Goal: Task Accomplishment & Management: Manage account settings

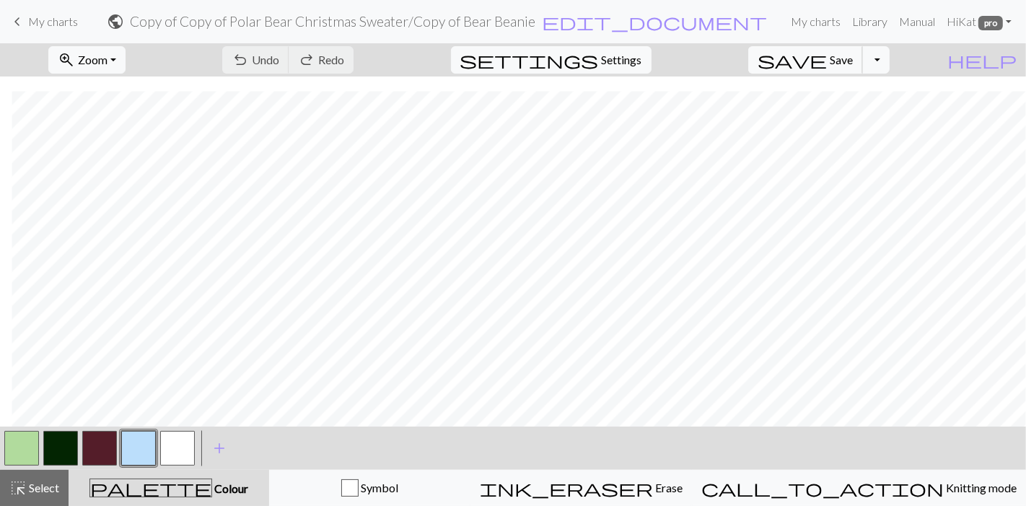
scroll to position [14, 12]
click at [105, 450] on button "button" at bounding box center [99, 448] width 35 height 35
click at [92, 448] on button "button" at bounding box center [99, 448] width 35 height 35
click at [92, 448] on div "Edit colour Name CC4 Use advanced picker Reorder arrow_back Move left arrow_for…" at bounding box center [513, 253] width 1026 height 506
click at [92, 448] on button "button" at bounding box center [99, 448] width 35 height 35
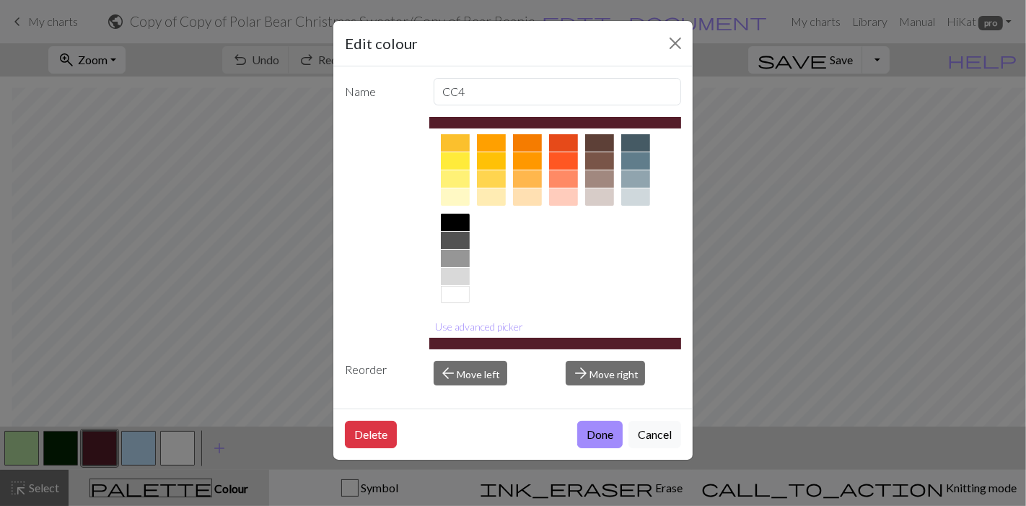
scroll to position [228, 0]
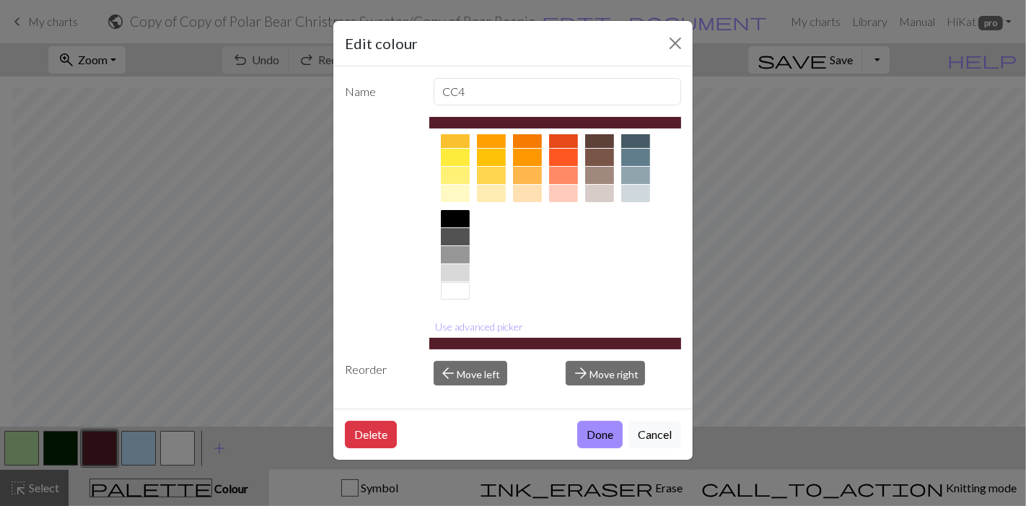
click at [452, 288] on div at bounding box center [455, 290] width 29 height 17
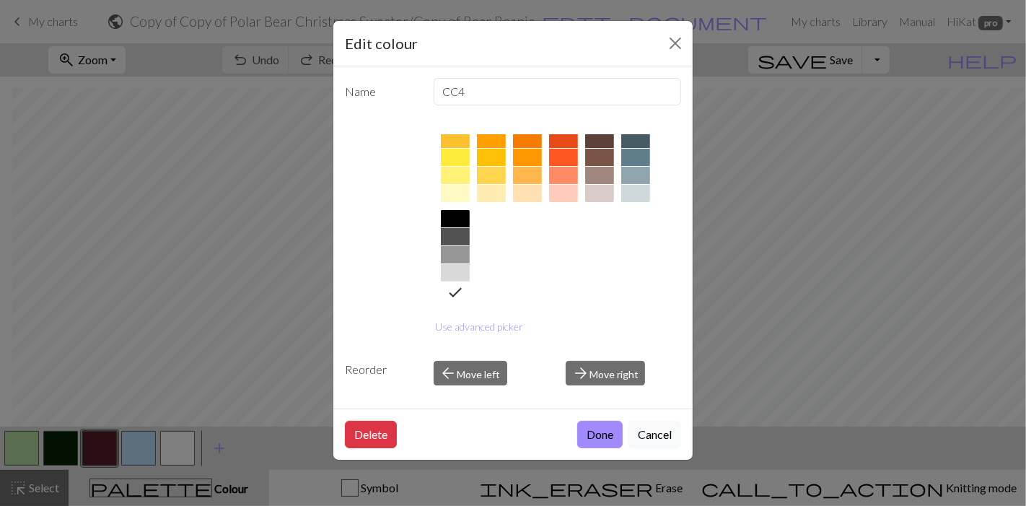
click at [608, 437] on button "Done" at bounding box center [599, 434] width 45 height 27
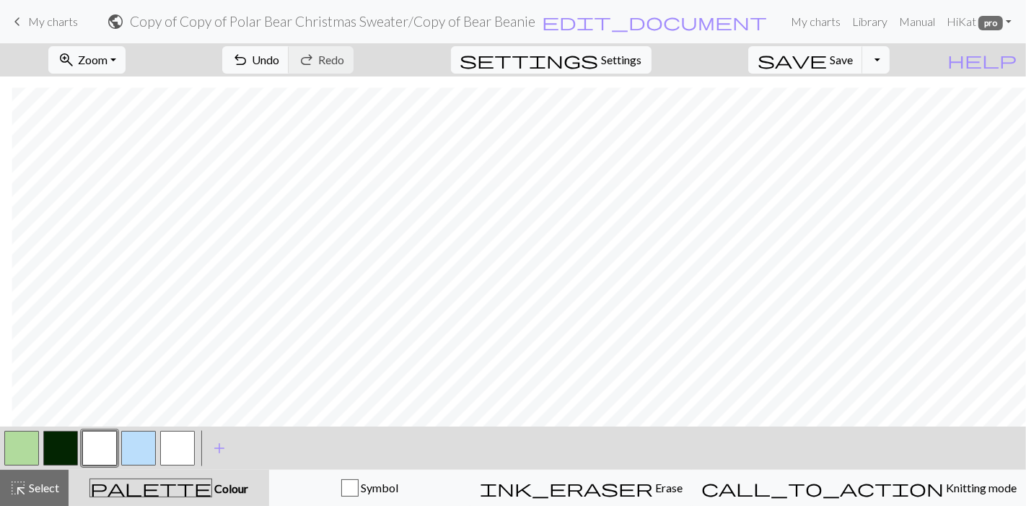
click at [169, 453] on button "button" at bounding box center [177, 448] width 35 height 35
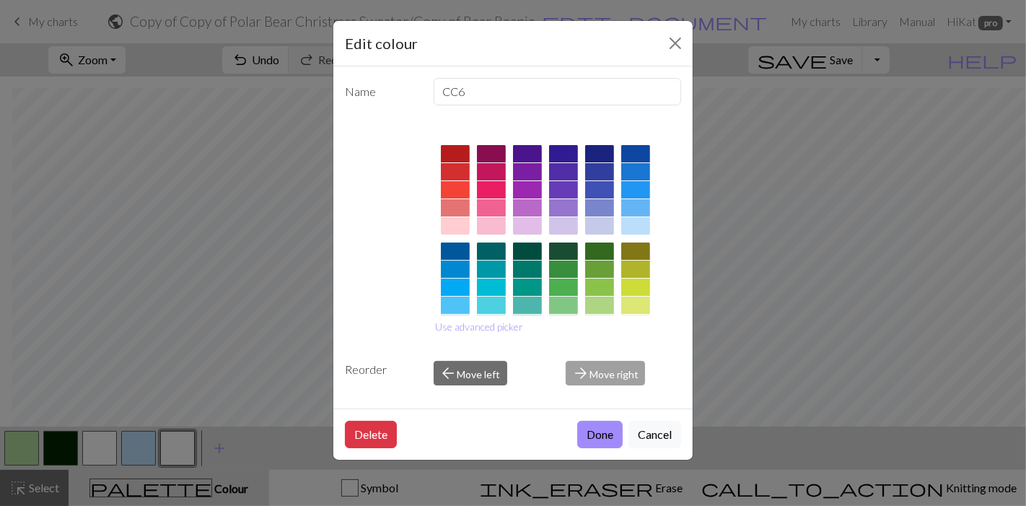
scroll to position [0, 0]
click at [595, 190] on div at bounding box center [599, 190] width 29 height 17
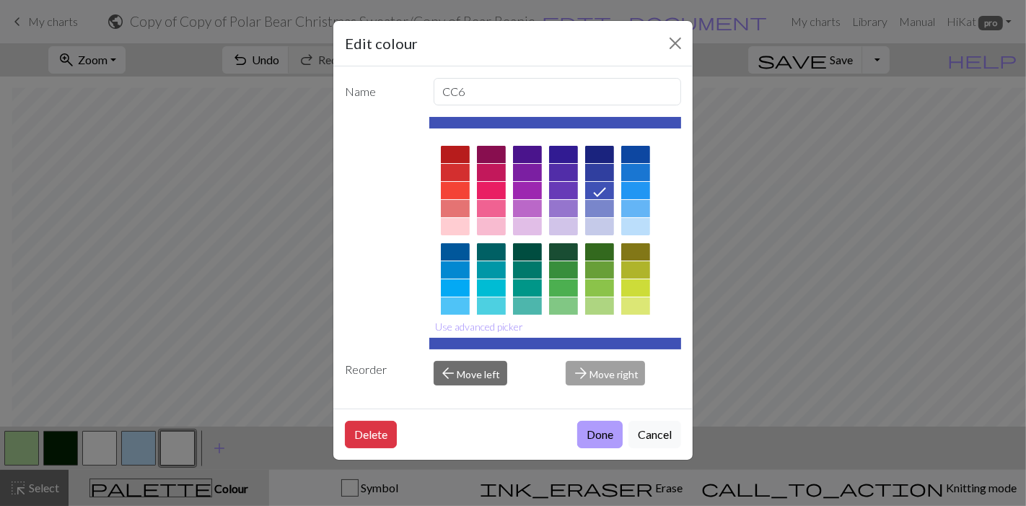
click at [599, 432] on button "Done" at bounding box center [599, 434] width 45 height 27
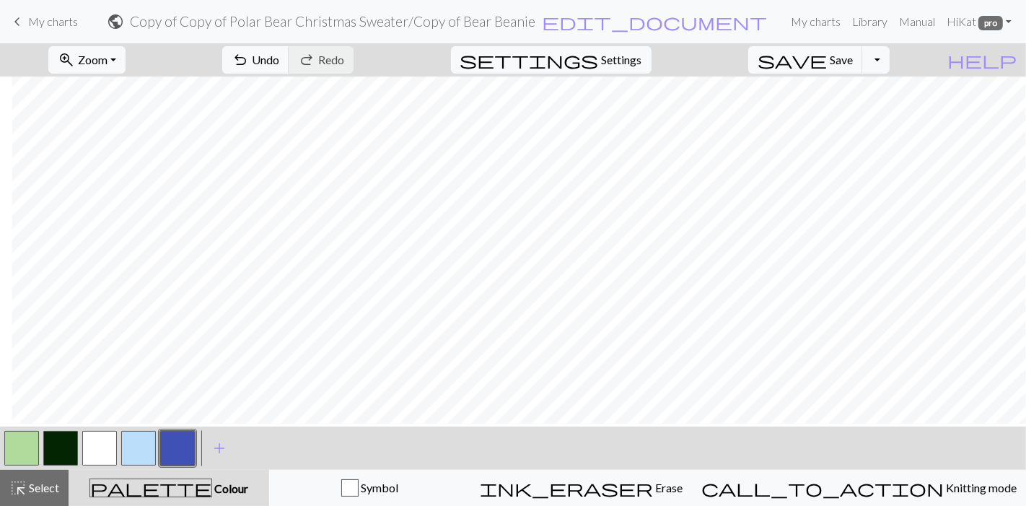
scroll to position [0, 12]
click at [141, 446] on button "button" at bounding box center [138, 448] width 35 height 35
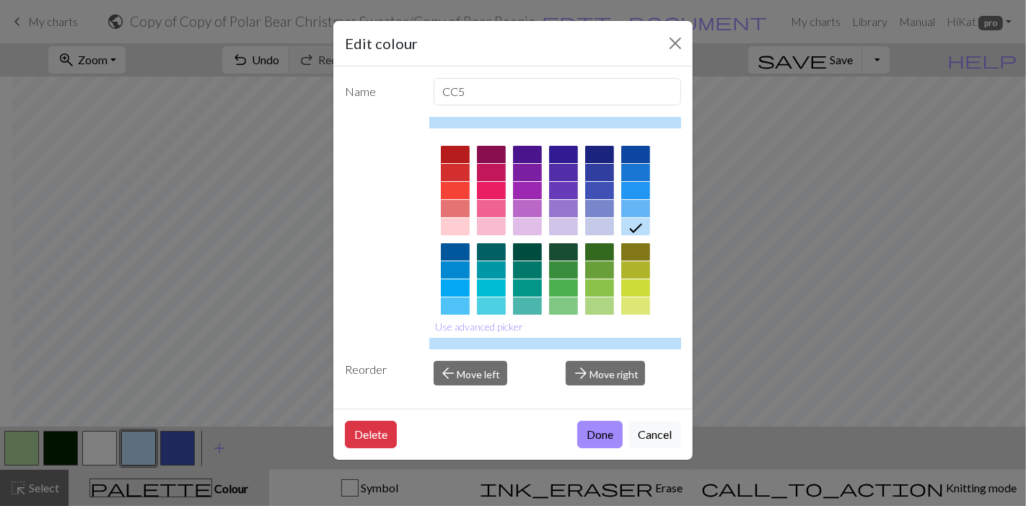
click at [589, 188] on div at bounding box center [599, 190] width 29 height 17
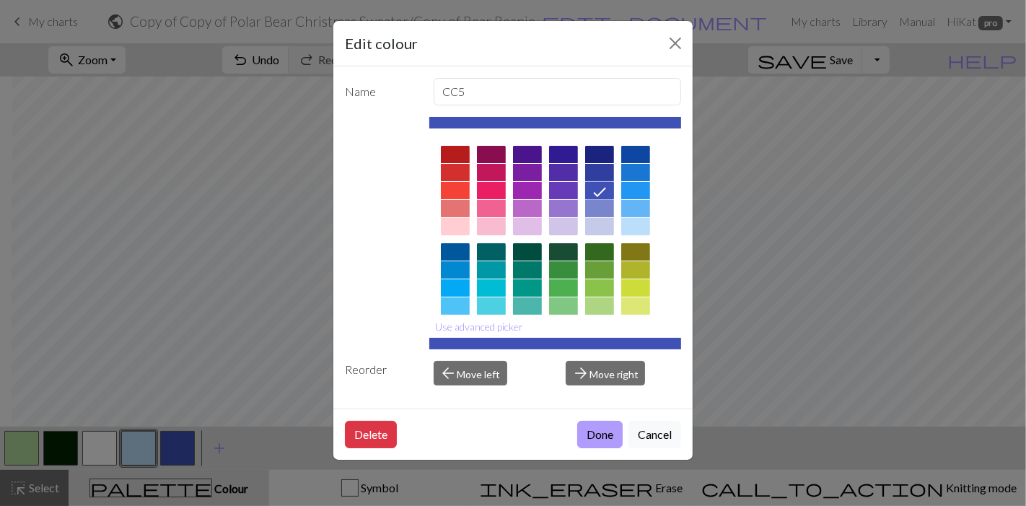
click at [607, 440] on button "Done" at bounding box center [599, 434] width 45 height 27
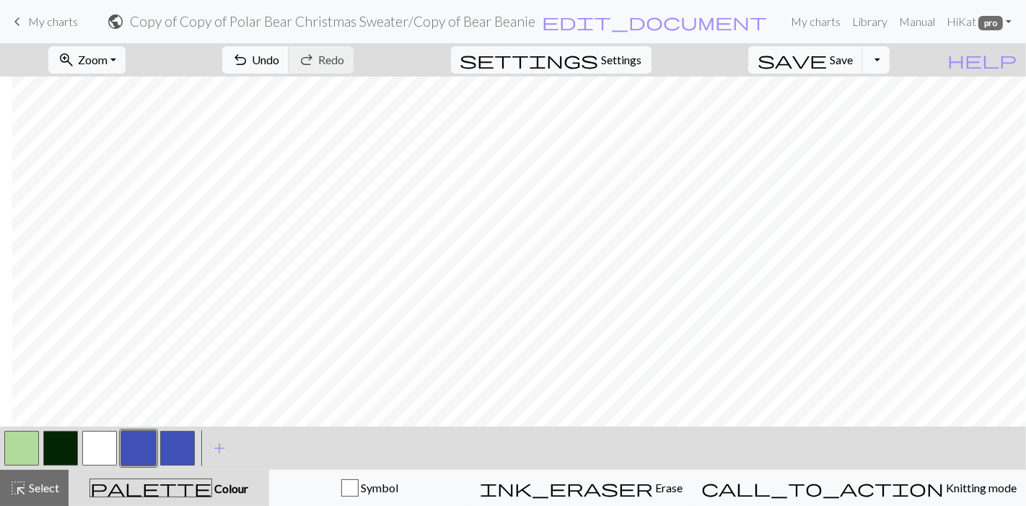
click at [141, 437] on button "button" at bounding box center [138, 448] width 35 height 35
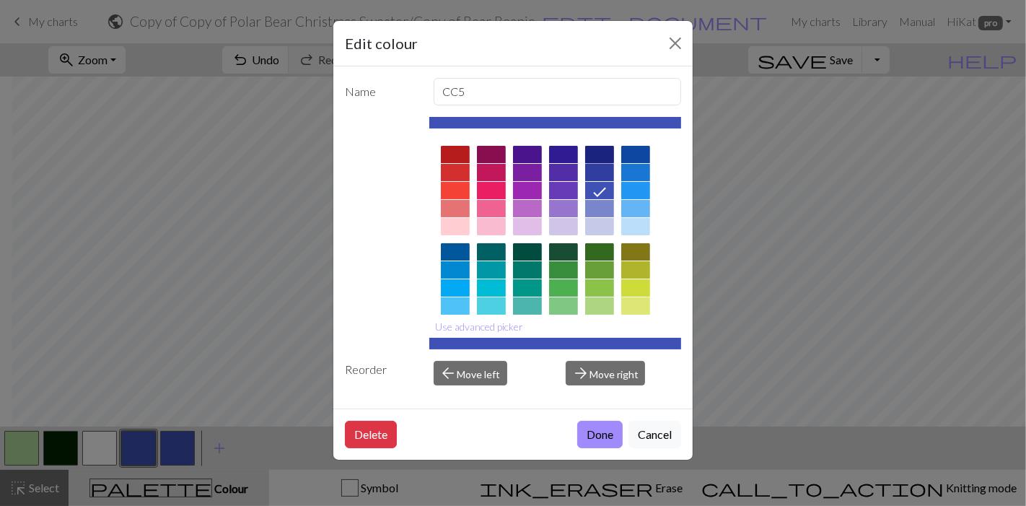
click at [595, 157] on div at bounding box center [599, 154] width 29 height 17
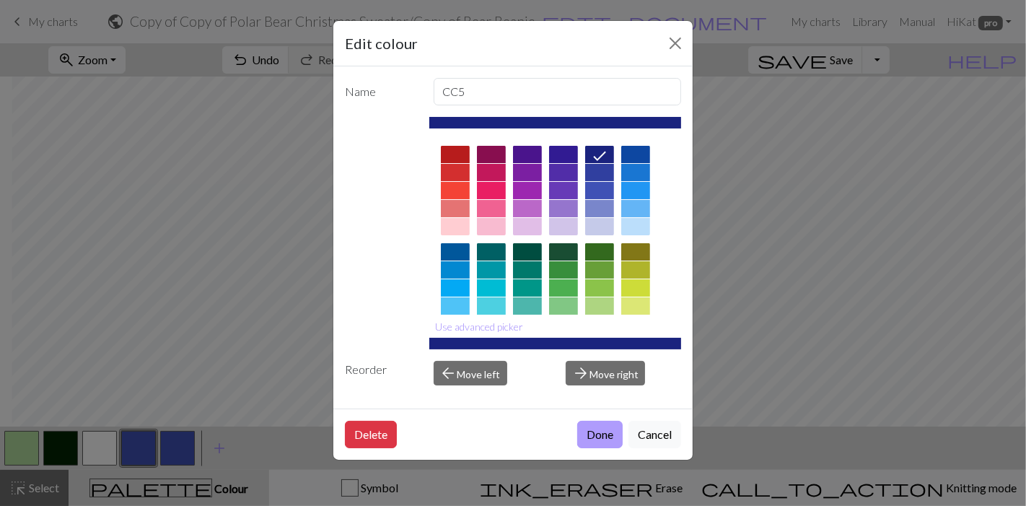
click at [606, 437] on button "Done" at bounding box center [599, 434] width 45 height 27
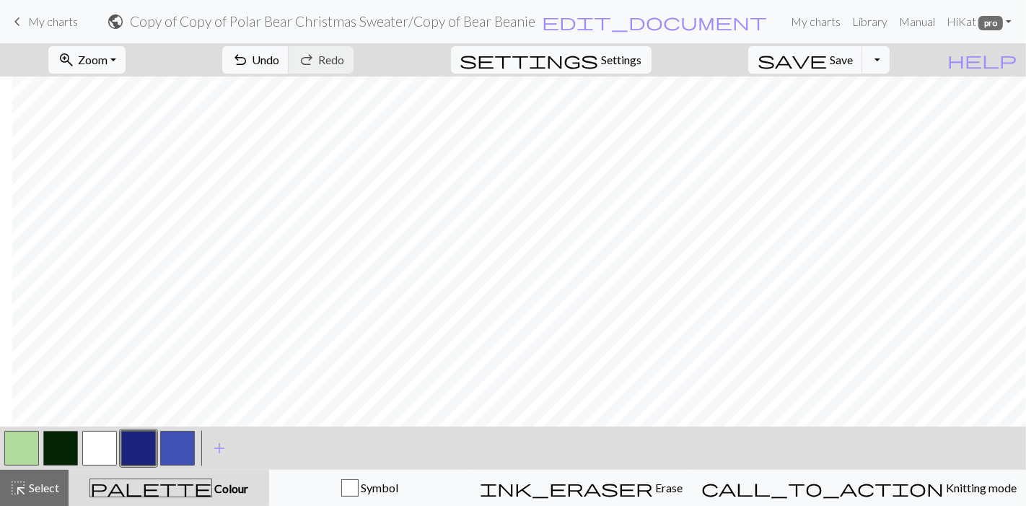
click at [136, 442] on button "button" at bounding box center [138, 448] width 35 height 35
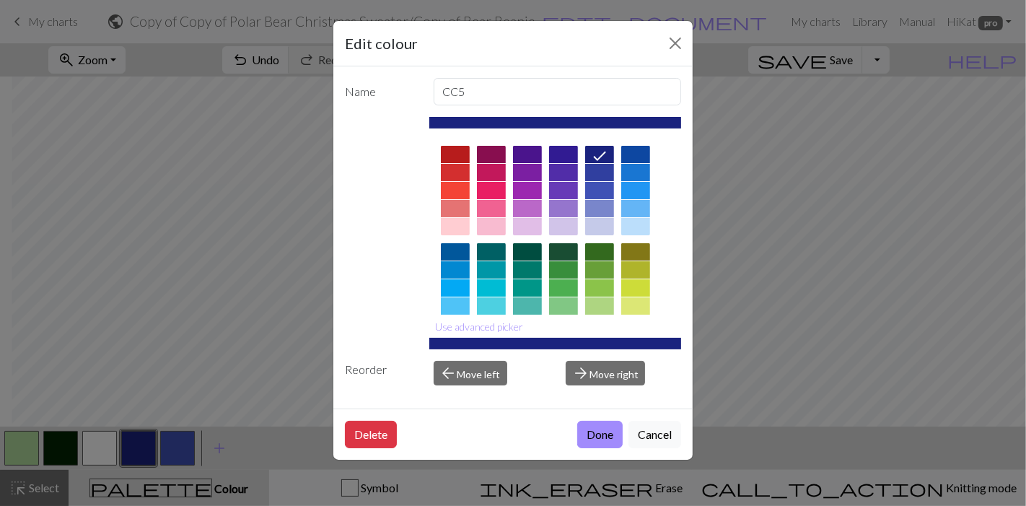
click at [598, 224] on div at bounding box center [599, 226] width 29 height 17
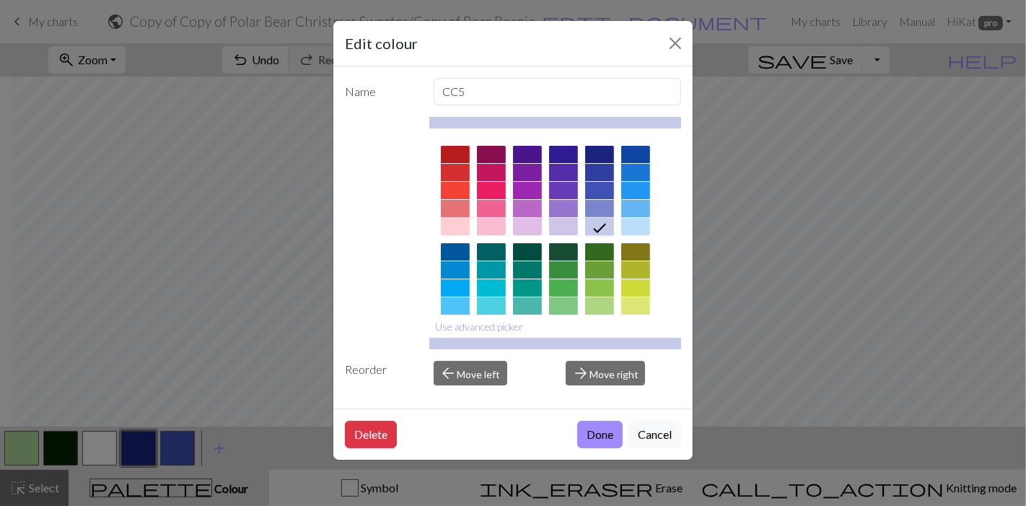
click at [599, 206] on div at bounding box center [599, 208] width 29 height 17
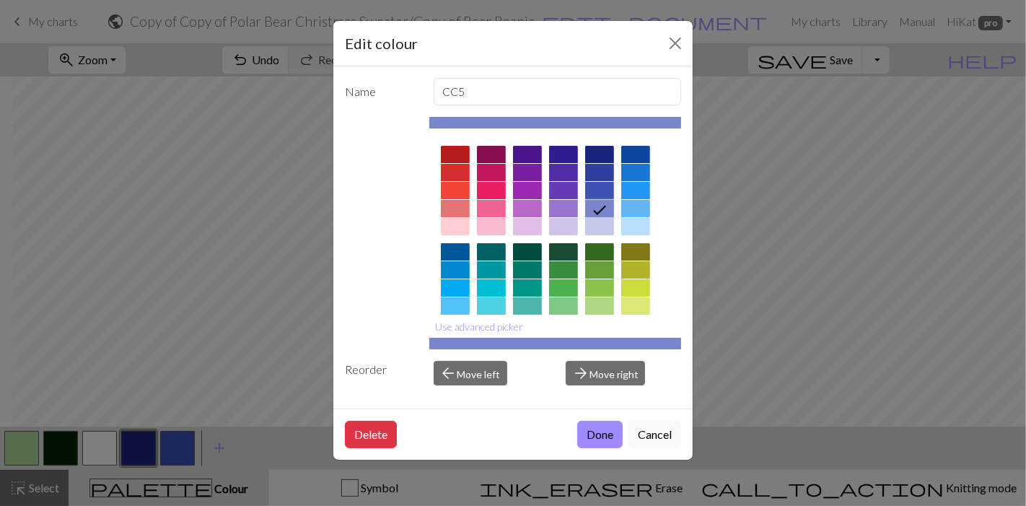
click at [630, 206] on div at bounding box center [635, 208] width 29 height 17
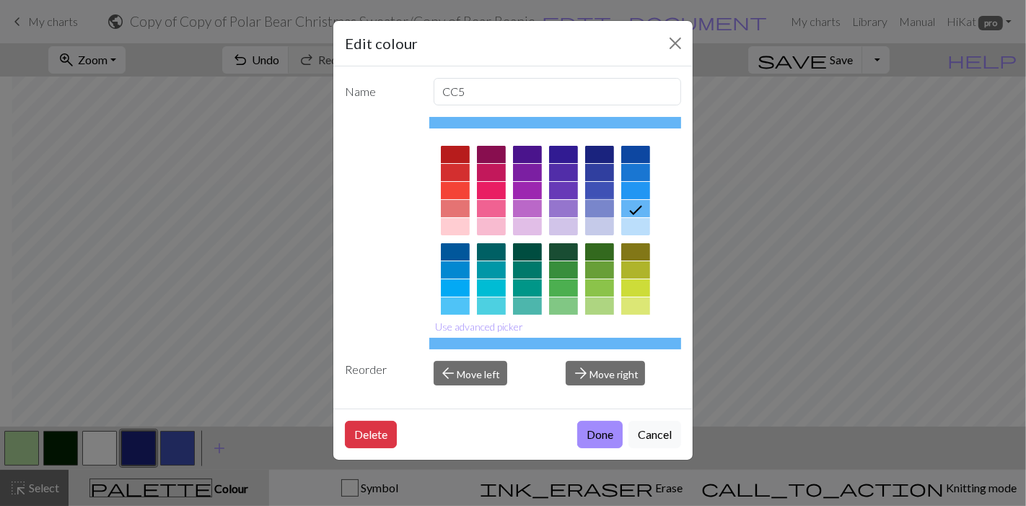
click at [610, 206] on div at bounding box center [599, 208] width 29 height 17
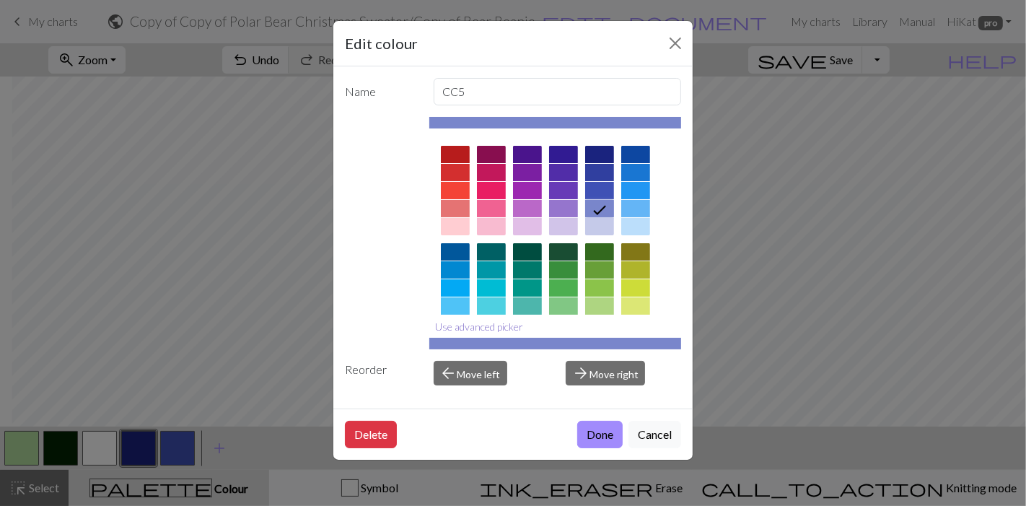
click at [507, 319] on button "Use advanced picker" at bounding box center [479, 326] width 101 height 22
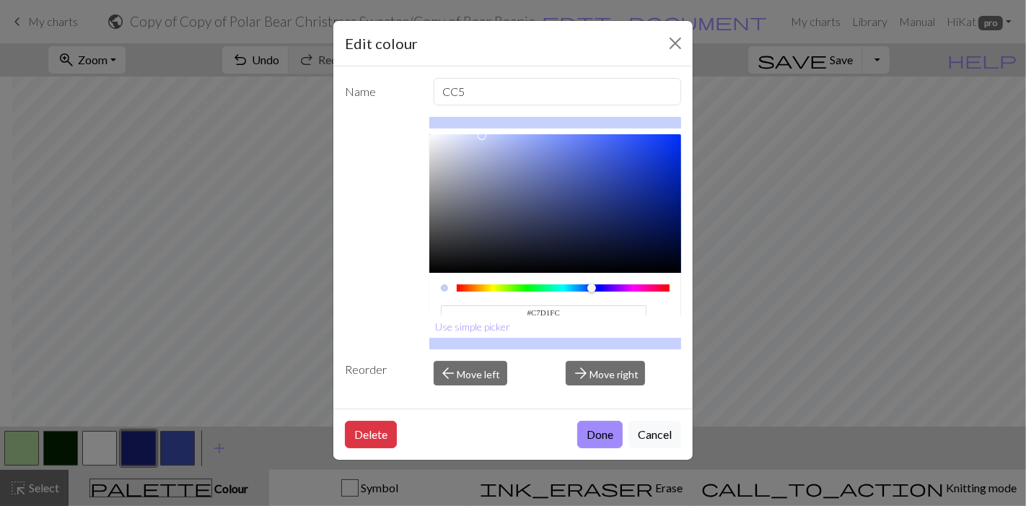
type input "#C8D3FF"
drag, startPoint x: 523, startPoint y: 154, endPoint x: 481, endPoint y: 129, distance: 49.1
click at [481, 129] on div "#C8D3FF hex Use simple picker" at bounding box center [555, 233] width 253 height 232
click at [599, 431] on button "Done" at bounding box center [599, 434] width 45 height 27
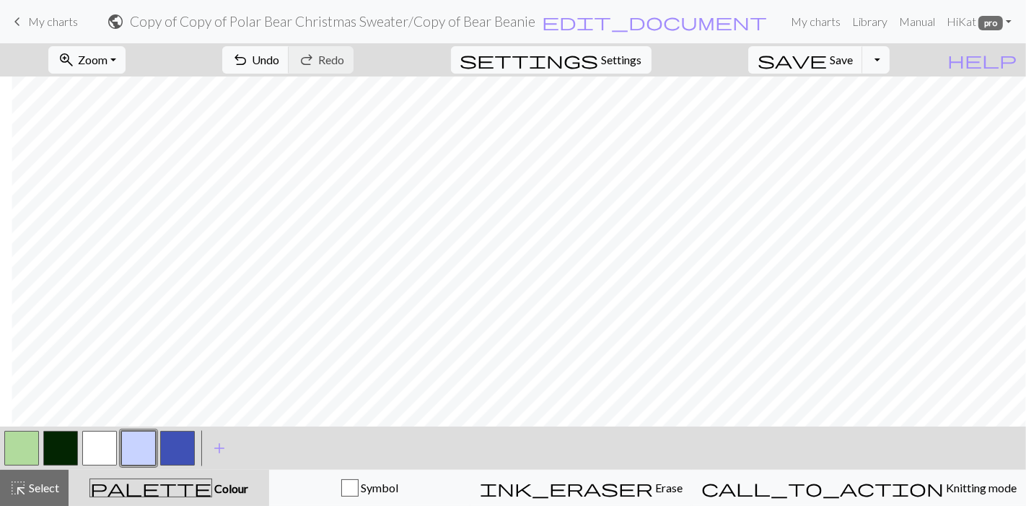
click at [144, 439] on button "button" at bounding box center [138, 448] width 35 height 35
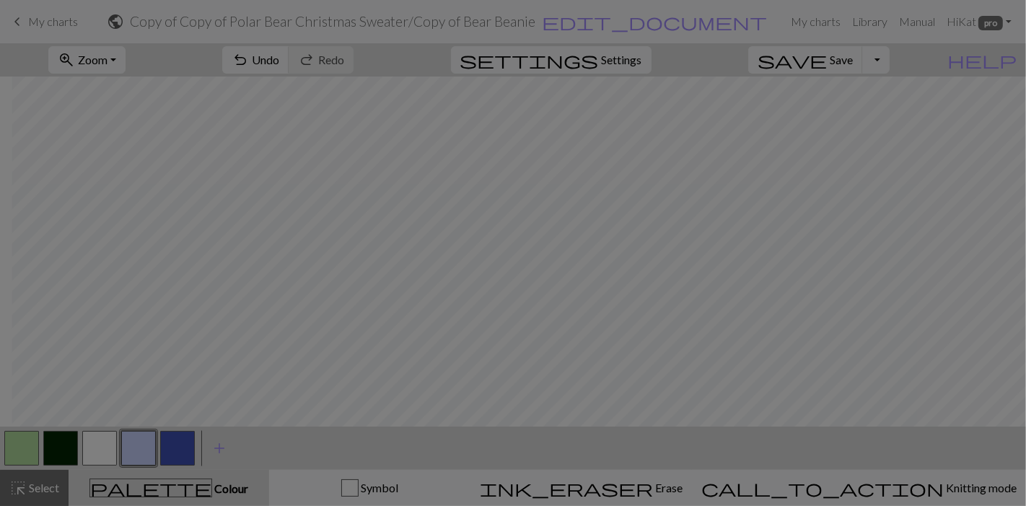
click at [144, 439] on div "Edit colour Name CC5 #C8D3FF hex Use simple picker Reorder arrow_back Move left…" at bounding box center [513, 253] width 1026 height 506
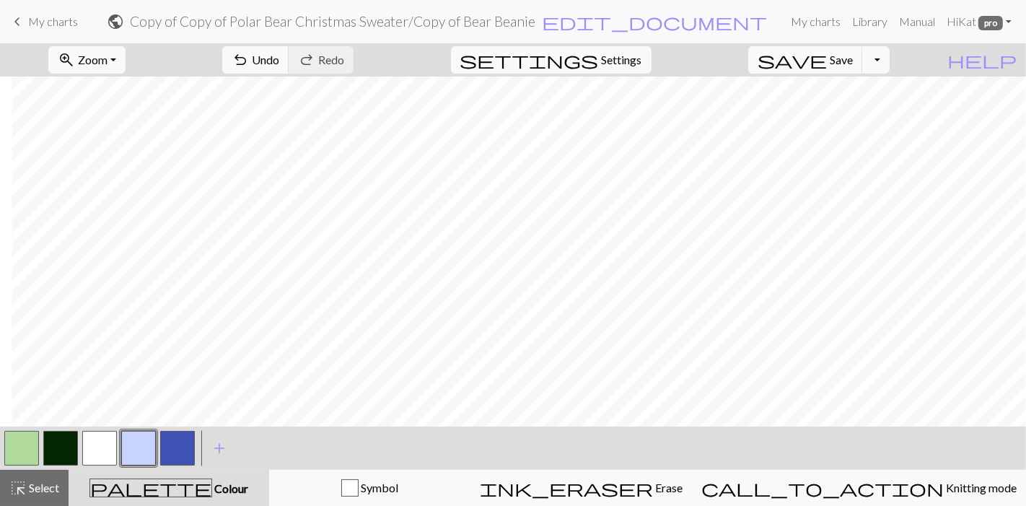
click at [144, 439] on button "button" at bounding box center [138, 448] width 35 height 35
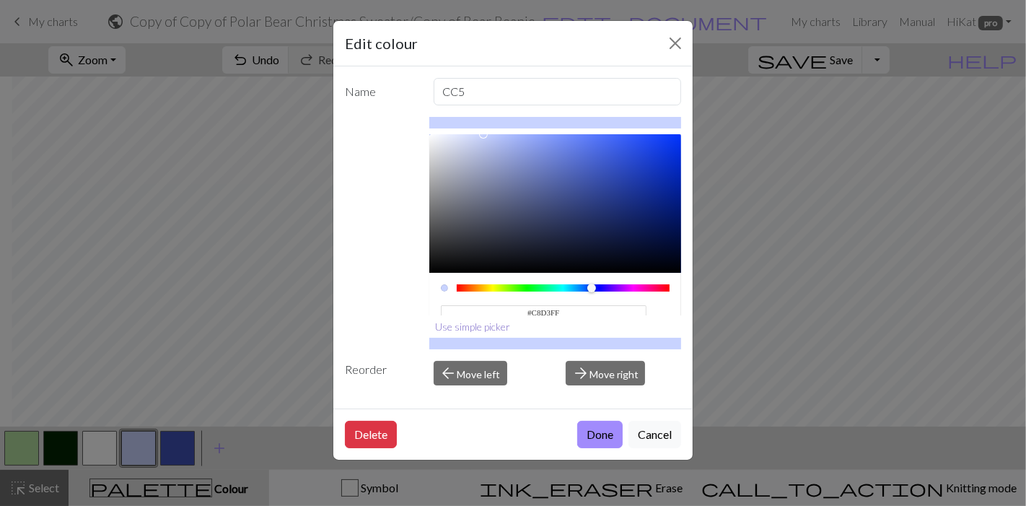
click at [499, 323] on button "Use simple picker" at bounding box center [473, 326] width 88 height 22
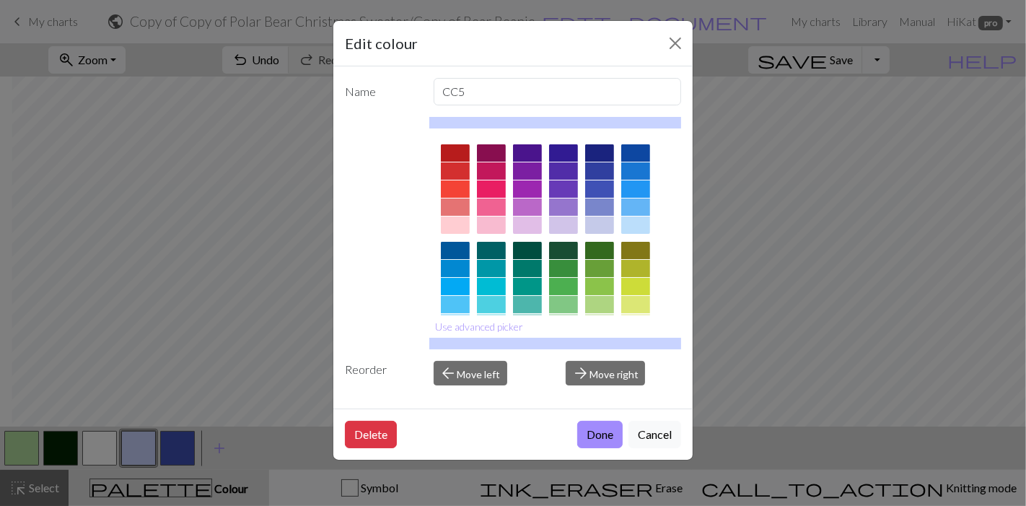
scroll to position [0, 0]
click at [627, 211] on div at bounding box center [635, 208] width 29 height 17
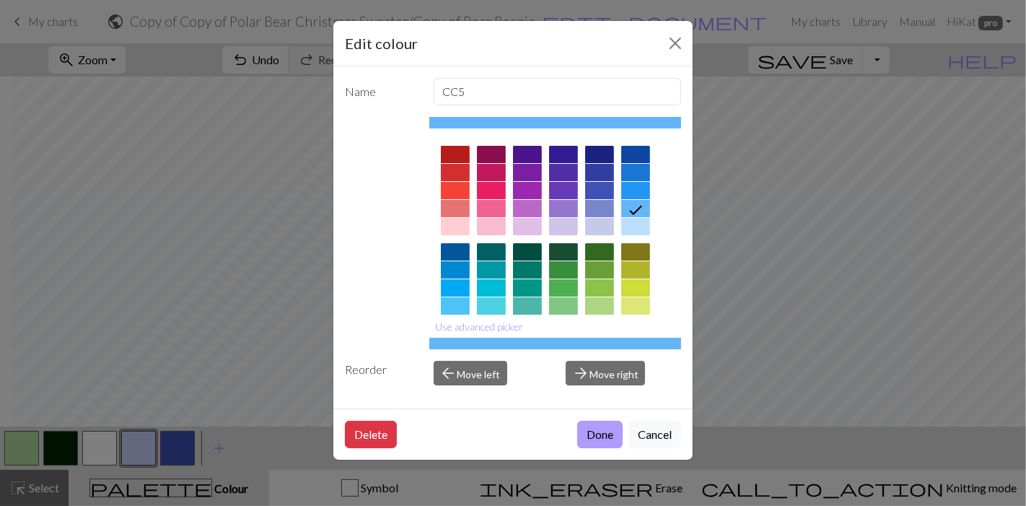
click at [611, 431] on button "Done" at bounding box center [599, 434] width 45 height 27
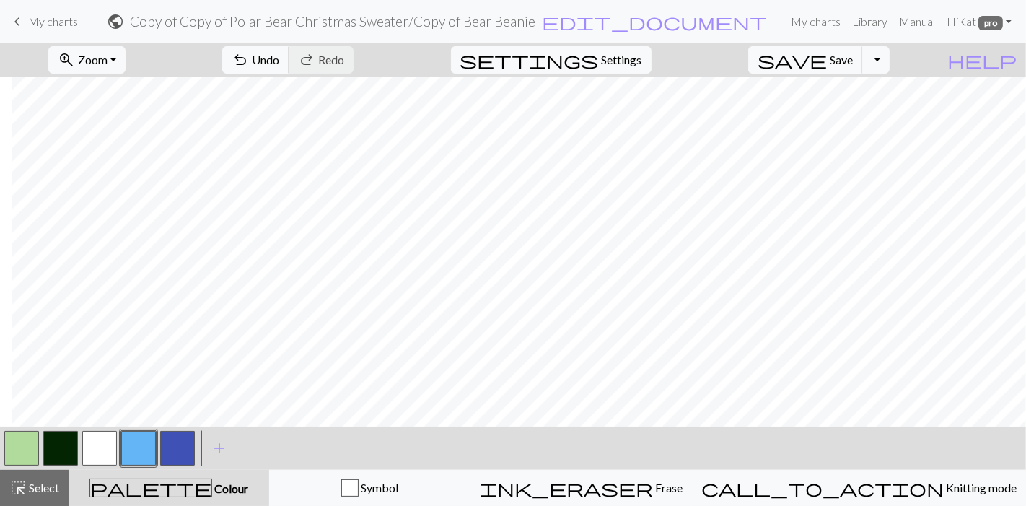
click at [183, 448] on button "button" at bounding box center [177, 448] width 35 height 35
click at [177, 452] on button "button" at bounding box center [177, 448] width 35 height 35
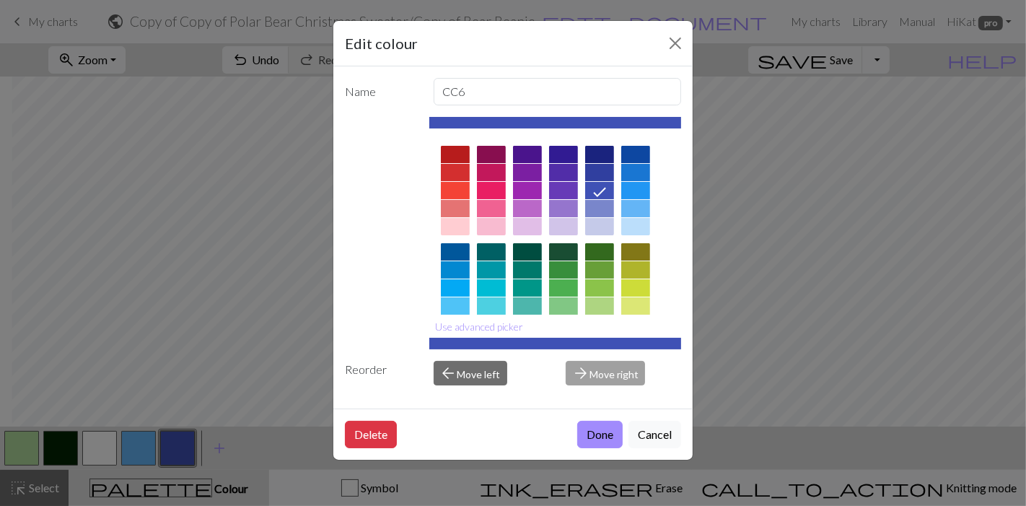
click at [600, 171] on div at bounding box center [599, 172] width 29 height 17
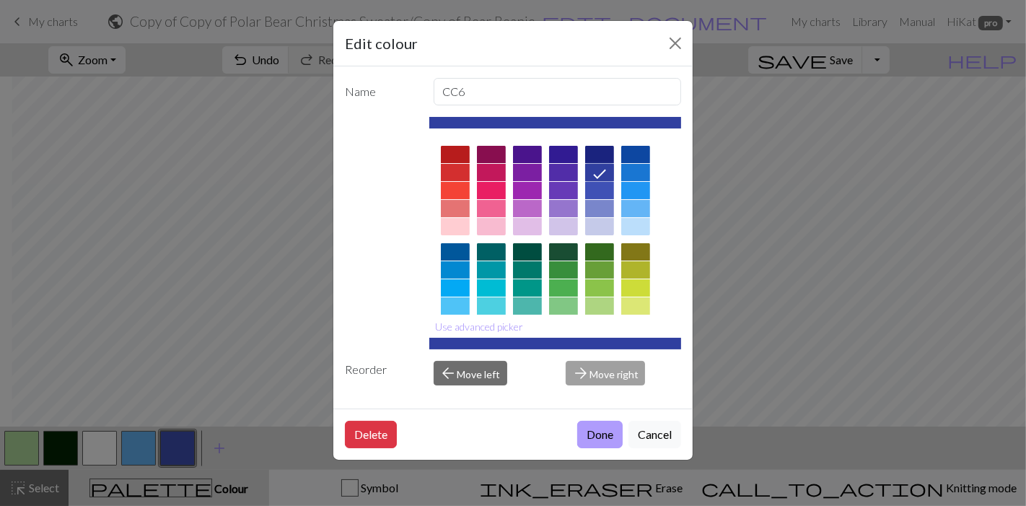
click at [607, 432] on button "Done" at bounding box center [599, 434] width 45 height 27
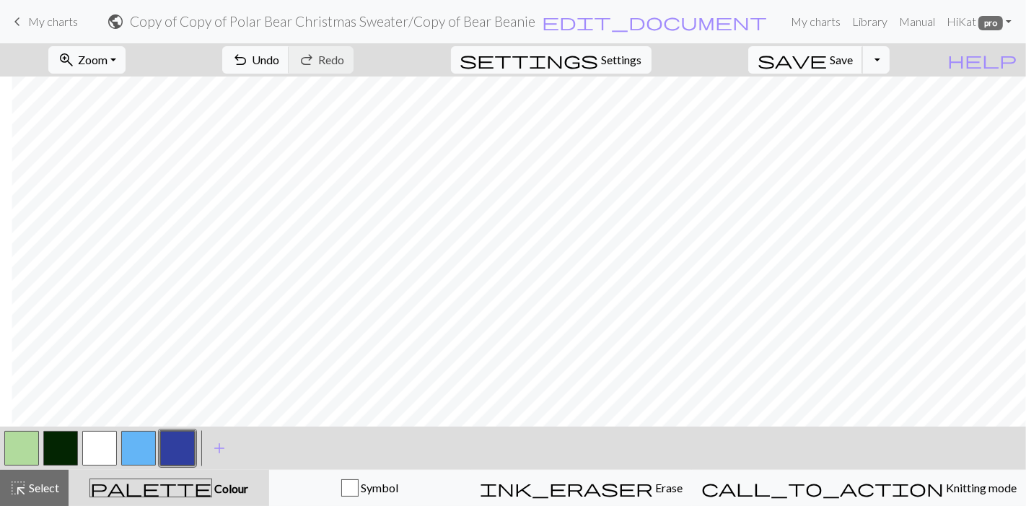
click at [853, 56] on span "Save" at bounding box center [841, 60] width 23 height 14
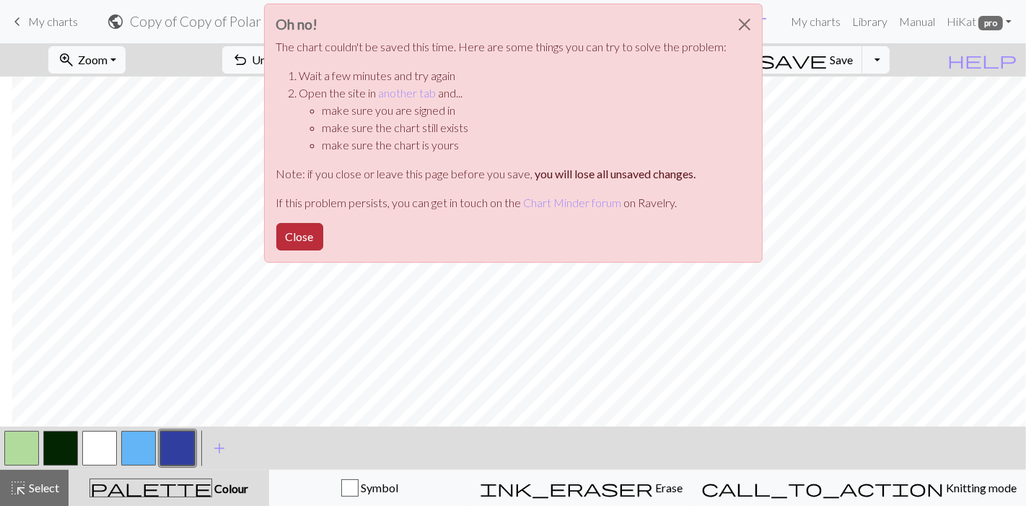
click at [301, 224] on button "Close" at bounding box center [299, 236] width 47 height 27
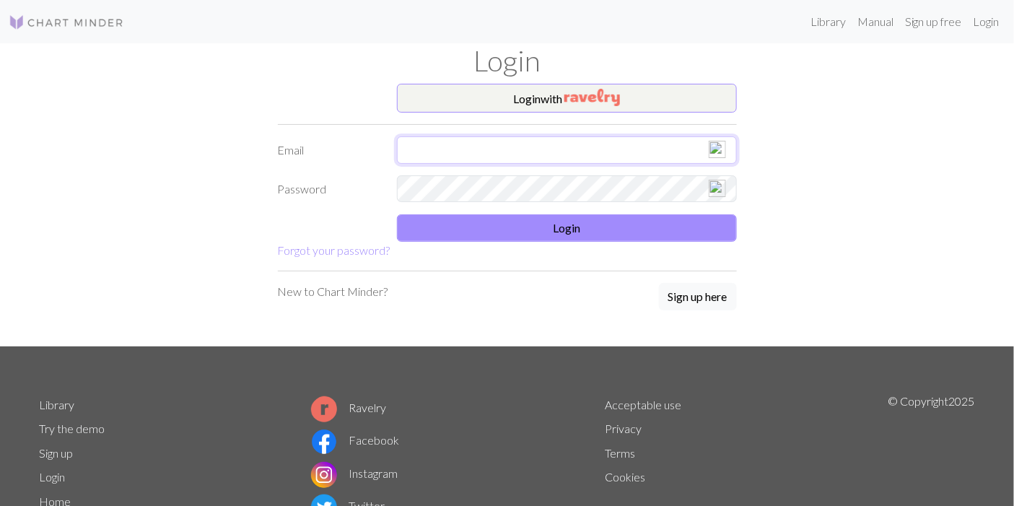
click at [563, 140] on input "text" at bounding box center [567, 149] width 340 height 27
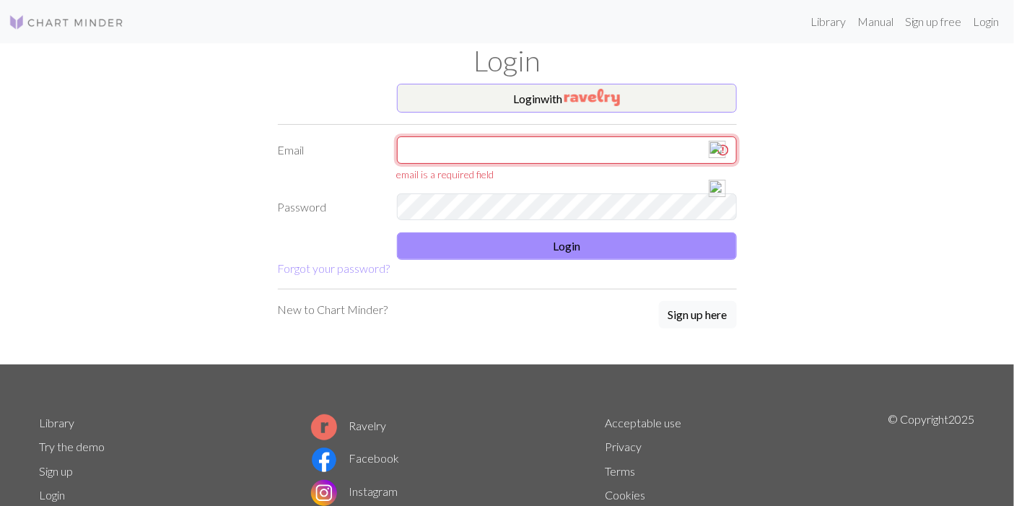
type input "[EMAIL_ADDRESS][DOMAIN_NAME]"
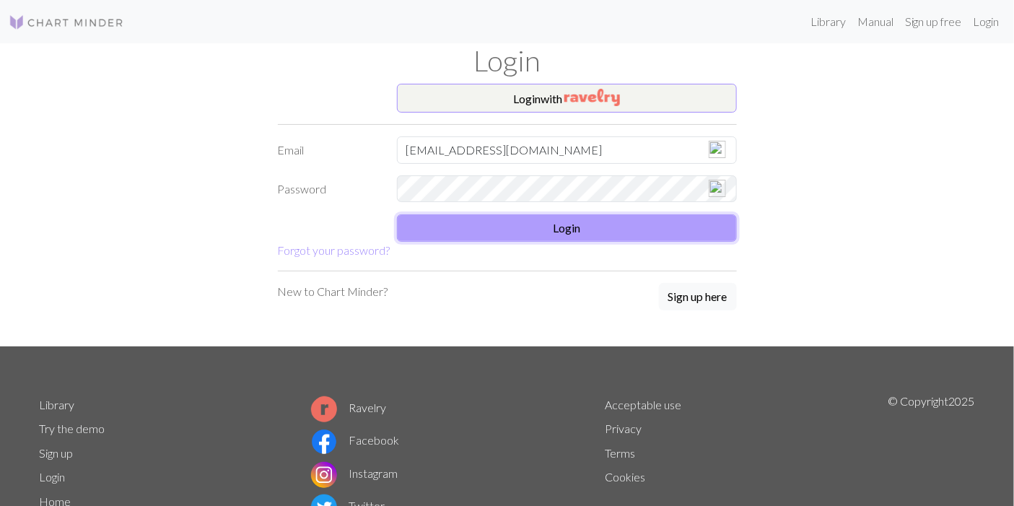
click at [650, 218] on button "Login" at bounding box center [567, 227] width 340 height 27
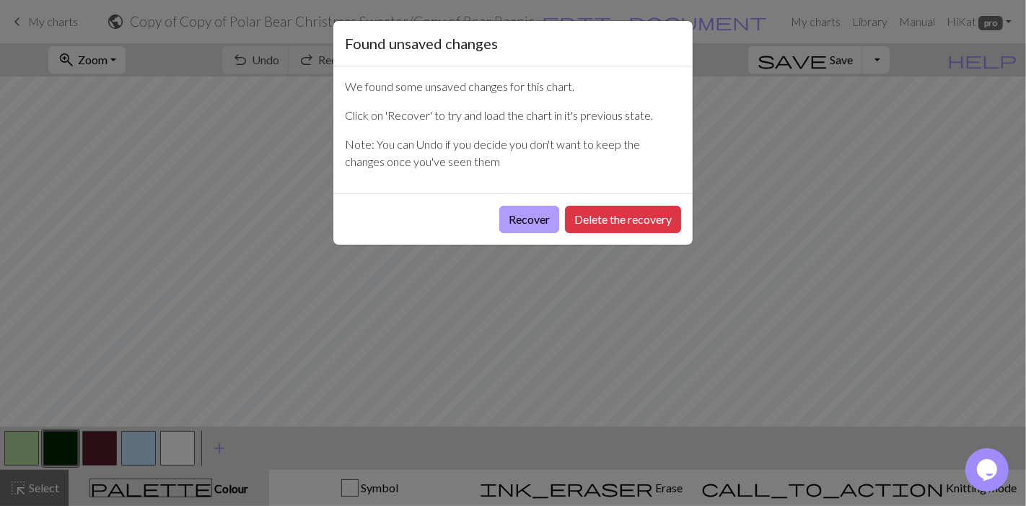
click at [543, 215] on button "Recover" at bounding box center [529, 219] width 60 height 27
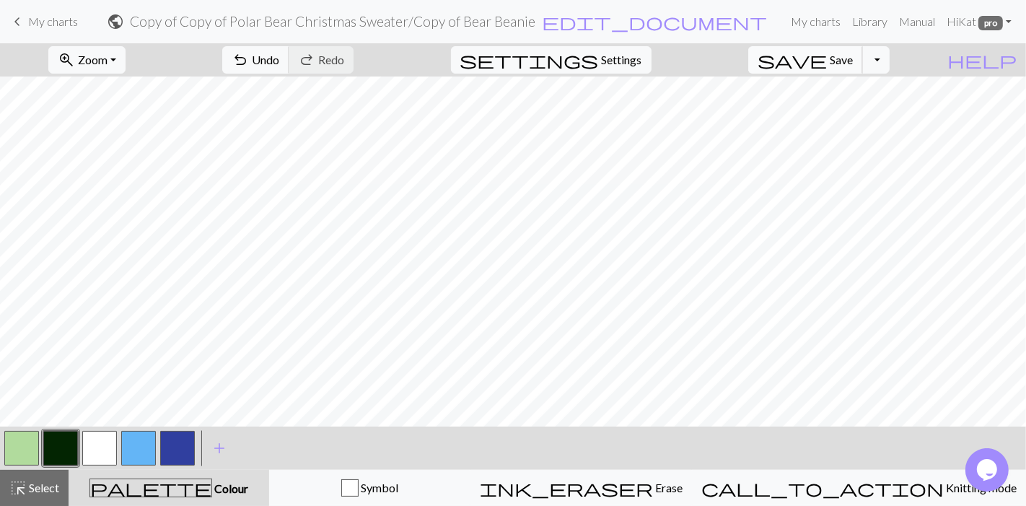
click at [827, 55] on span "save" at bounding box center [792, 60] width 69 height 20
click at [827, 62] on span "save" at bounding box center [792, 60] width 69 height 20
click at [150, 62] on div "Chart saved Chart saved" at bounding box center [513, 57] width 1026 height 114
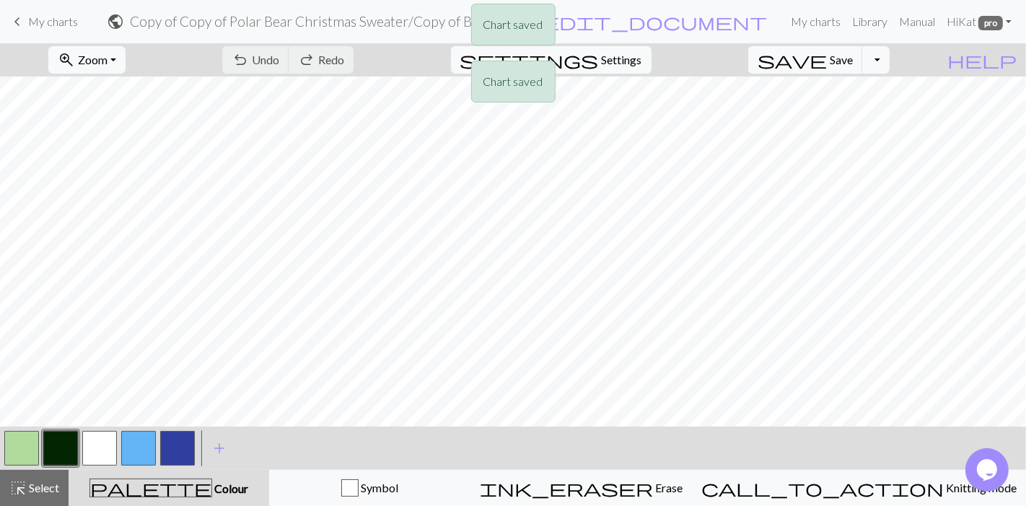
click at [149, 62] on div "Chart saved Chart saved" at bounding box center [513, 57] width 1026 height 114
click at [132, 55] on div "Chart saved Chart saved" at bounding box center [513, 57] width 1026 height 114
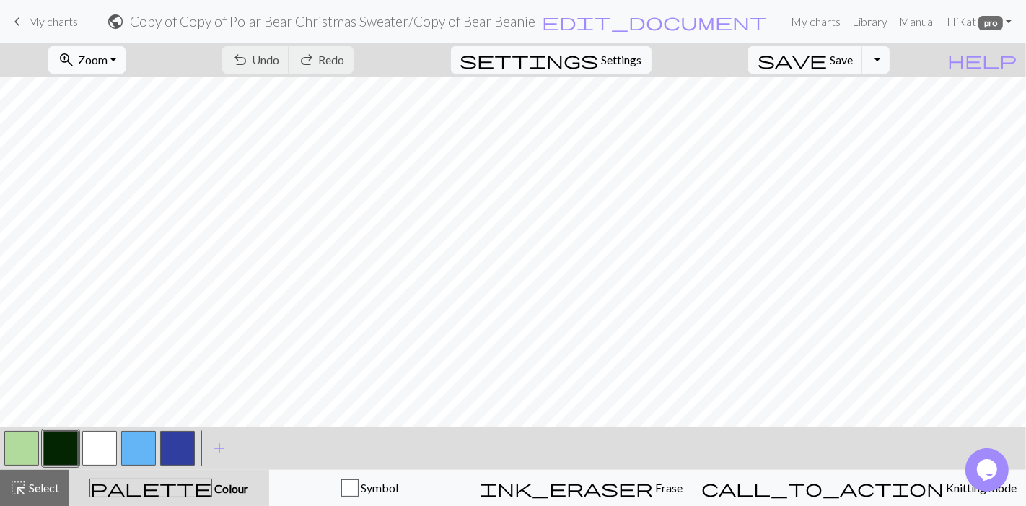
click at [108, 53] on span "Zoom" at bounding box center [93, 60] width 30 height 14
click at [128, 88] on button "Fit all" at bounding box center [106, 90] width 114 height 23
click at [189, 449] on button "button" at bounding box center [177, 448] width 35 height 35
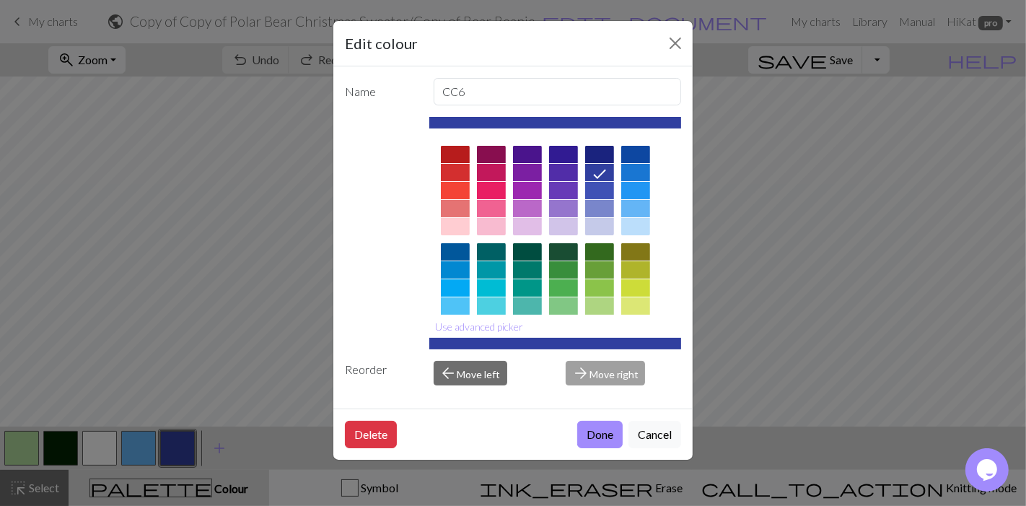
click at [569, 271] on div at bounding box center [563, 269] width 29 height 17
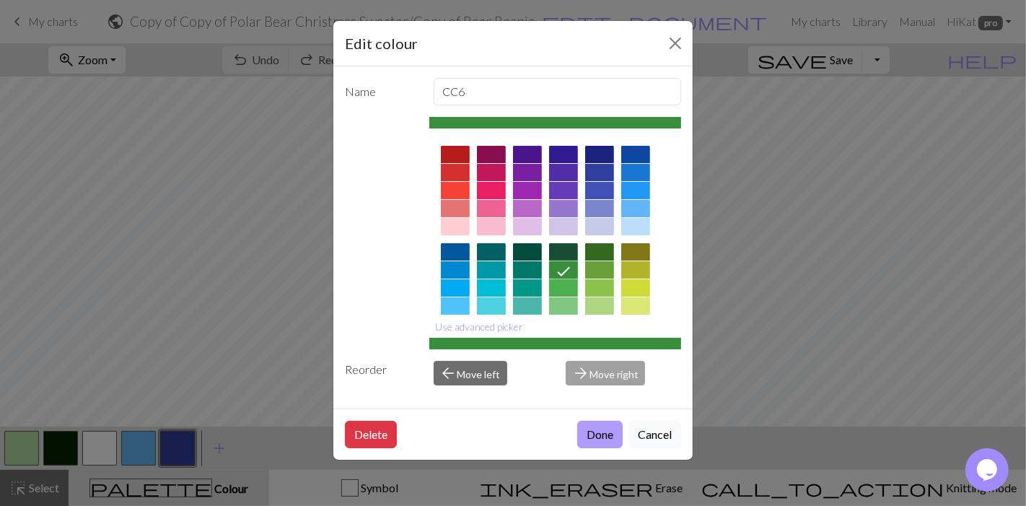
click at [584, 442] on button "Done" at bounding box center [599, 434] width 45 height 27
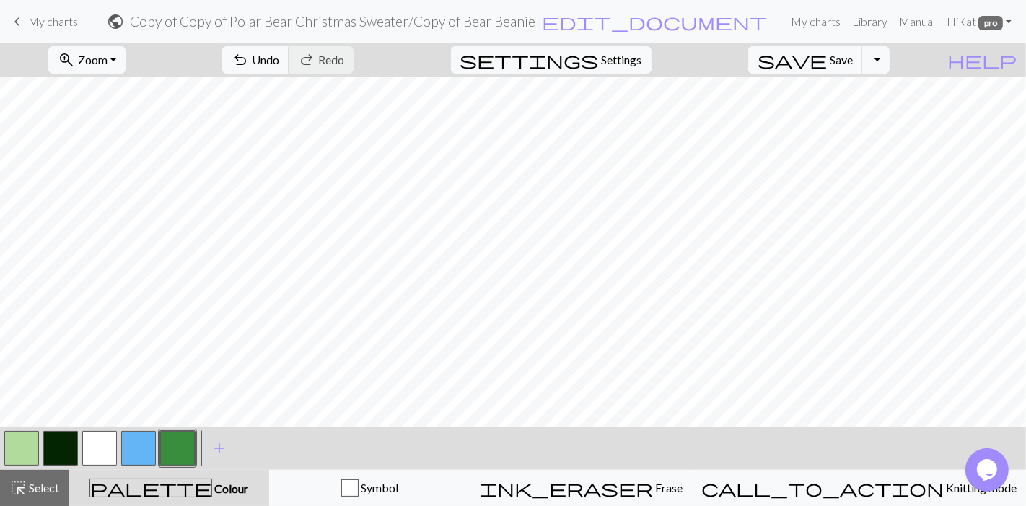
click at [178, 440] on button "button" at bounding box center [177, 448] width 35 height 35
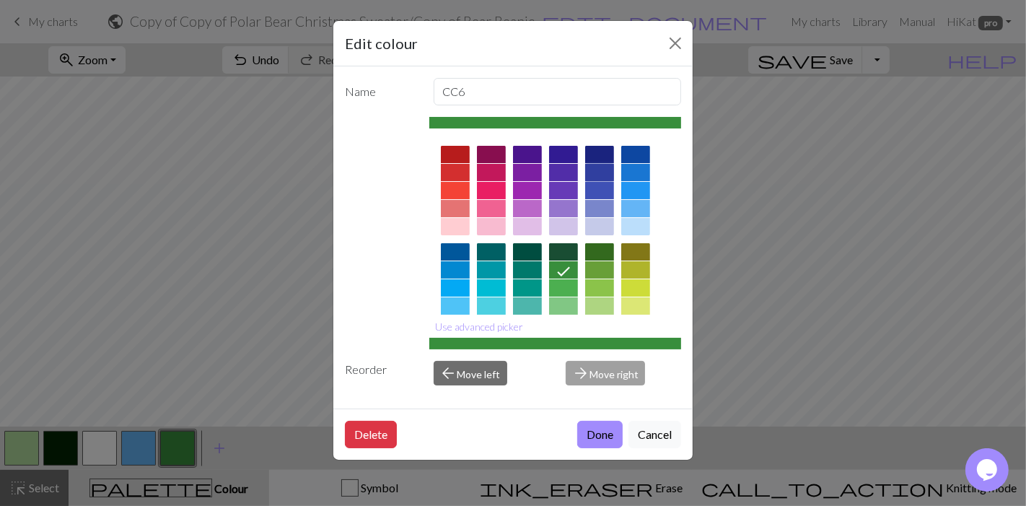
click at [606, 170] on div at bounding box center [599, 172] width 29 height 17
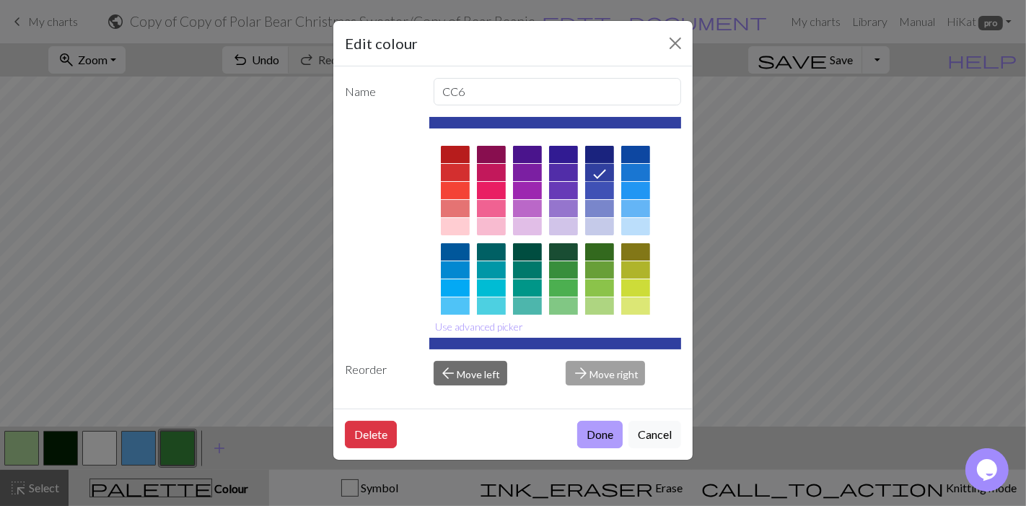
click at [595, 432] on button "Done" at bounding box center [599, 434] width 45 height 27
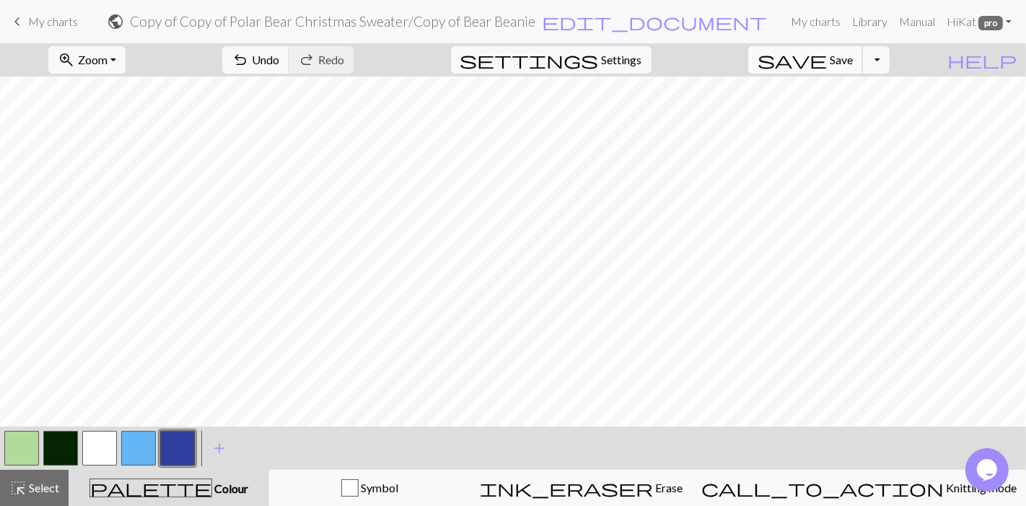
click at [853, 60] on span "Save" at bounding box center [841, 60] width 23 height 14
click at [126, 55] on button "zoom_in Zoom Zoom" at bounding box center [86, 59] width 77 height 27
click at [113, 209] on button "150%" at bounding box center [106, 218] width 114 height 23
click at [64, 445] on button "button" at bounding box center [60, 448] width 35 height 35
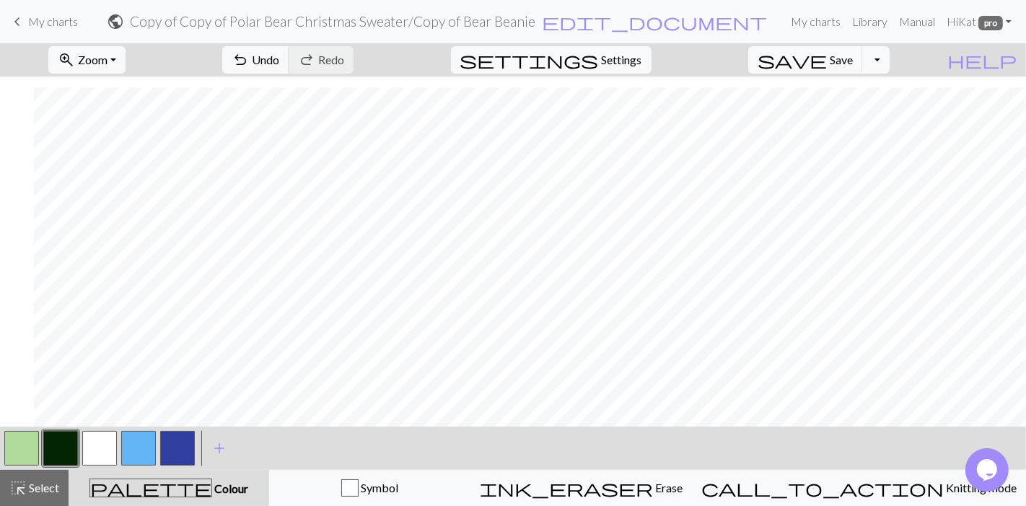
scroll to position [650, 636]
click at [304, 31] on form "public Copy of Copy of Polar Bear Christmas Sweater / Copy of Bear Beanie edit_…" at bounding box center [437, 21] width 696 height 28
click at [289, 48] on button "undo Undo Undo" at bounding box center [255, 59] width 67 height 27
drag, startPoint x: 875, startPoint y: 427, endPoint x: 891, endPoint y: 424, distance: 16.8
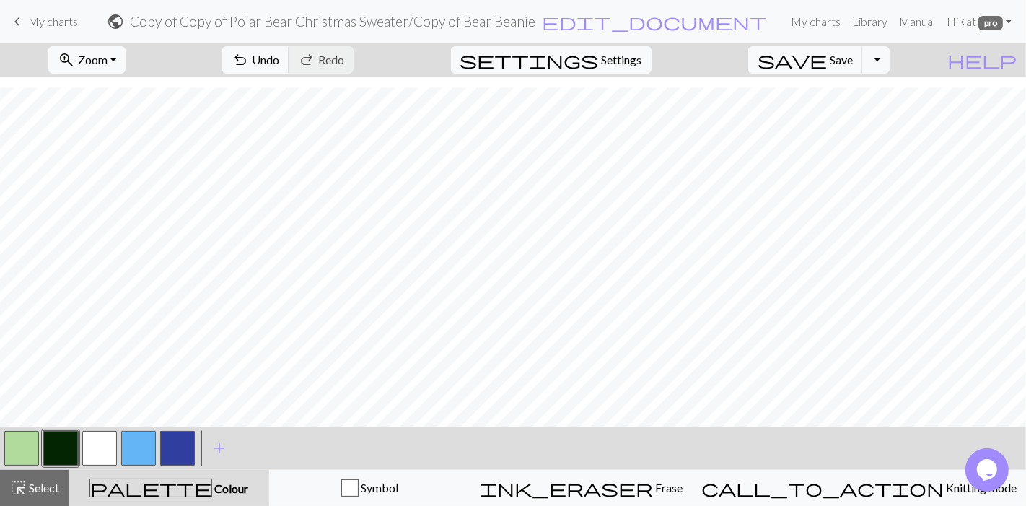
click at [891, 424] on div "zoom_in Zoom Zoom Fit all Fit width Fit height 50% 100% 150% 200% undo Undo Und…" at bounding box center [513, 274] width 1026 height 463
click at [108, 61] on span "Zoom" at bounding box center [93, 60] width 30 height 14
click at [123, 175] on button "50%" at bounding box center [106, 172] width 114 height 23
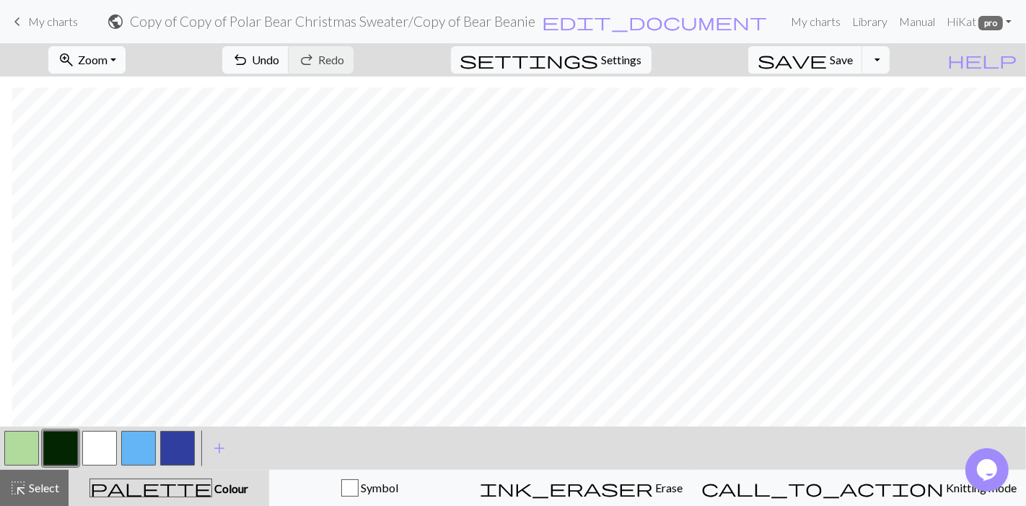
click at [75, 56] on span "zoom_in" at bounding box center [66, 60] width 17 height 20
click at [121, 201] on button "100%" at bounding box center [106, 195] width 114 height 23
drag, startPoint x: 160, startPoint y: 448, endPoint x: 170, endPoint y: 424, distance: 25.9
click at [161, 448] on button "button" at bounding box center [177, 448] width 35 height 35
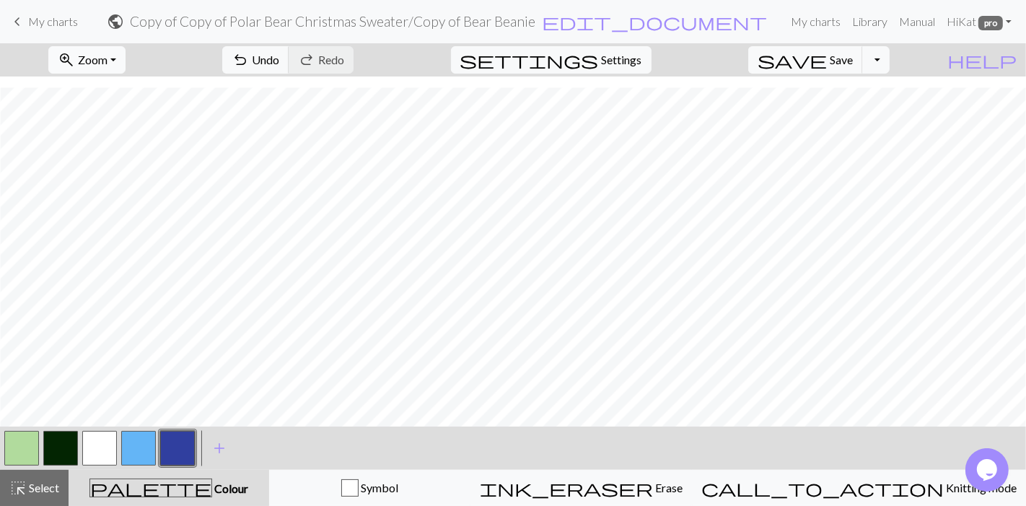
click at [108, 58] on span "Zoom" at bounding box center [93, 60] width 30 height 14
click at [120, 193] on button "100%" at bounding box center [106, 195] width 114 height 23
click at [126, 56] on button "zoom_in Zoom Zoom" at bounding box center [86, 59] width 77 height 27
click at [134, 96] on button "Fit all" at bounding box center [106, 90] width 114 height 23
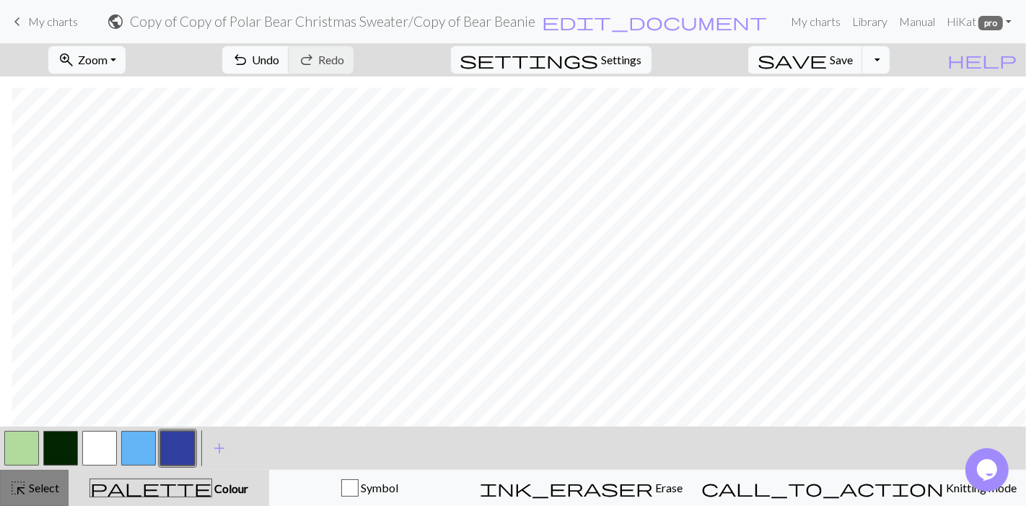
click at [54, 486] on span "Select" at bounding box center [43, 488] width 32 height 14
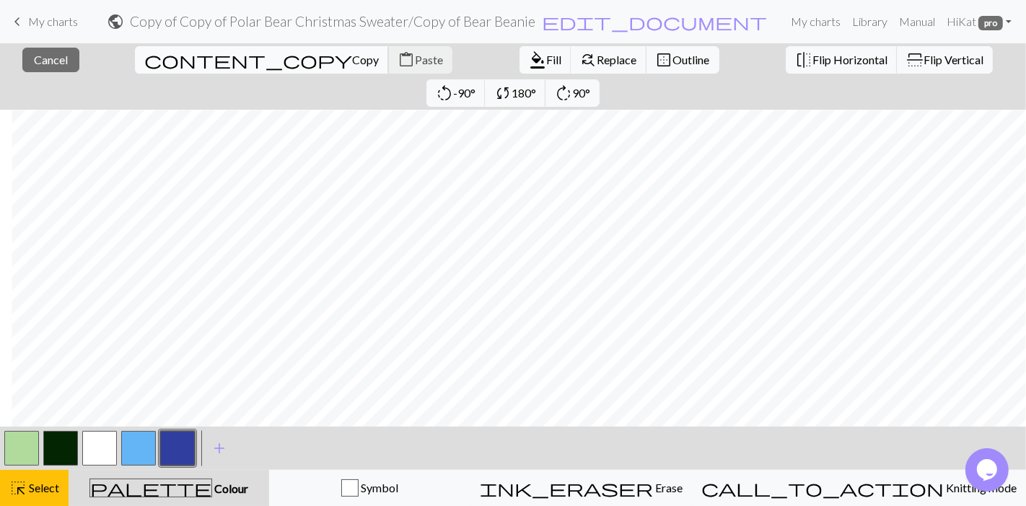
click at [159, 51] on button "content_copy Copy" at bounding box center [262, 59] width 254 height 27
click at [74, 447] on button "button" at bounding box center [60, 448] width 35 height 35
click at [529, 64] on span "format_color_fill" at bounding box center [537, 60] width 17 height 20
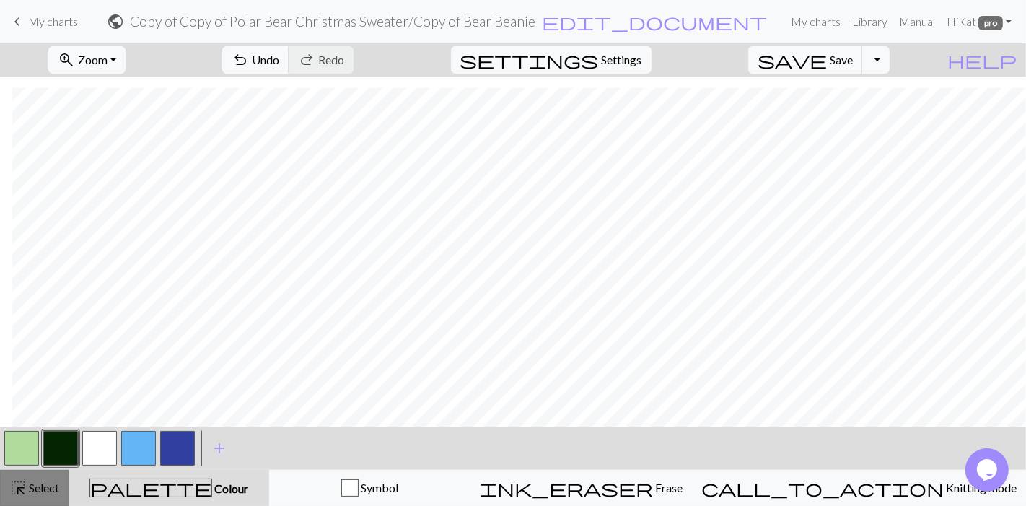
click at [54, 476] on button "highlight_alt Select Select" at bounding box center [34, 488] width 69 height 36
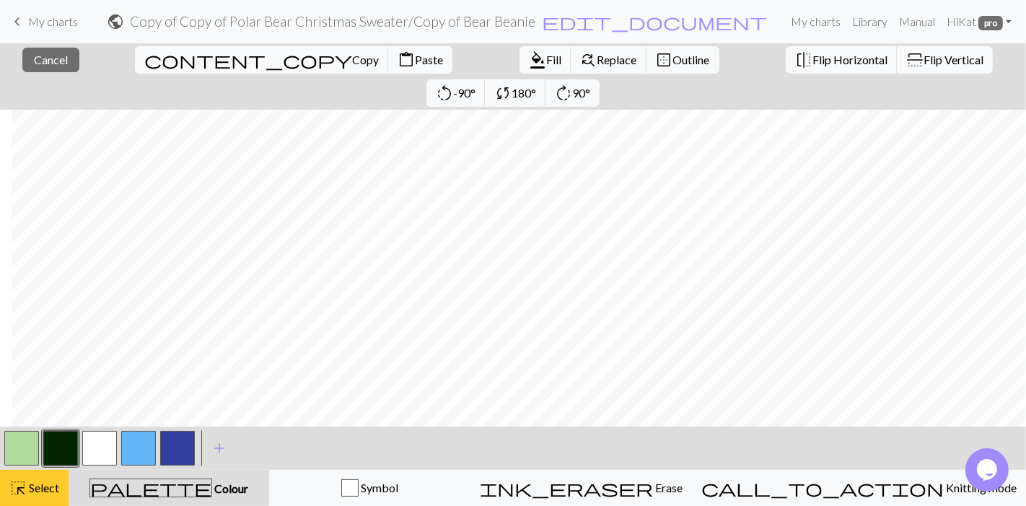
click at [19, 484] on span "highlight_alt" at bounding box center [17, 488] width 17 height 20
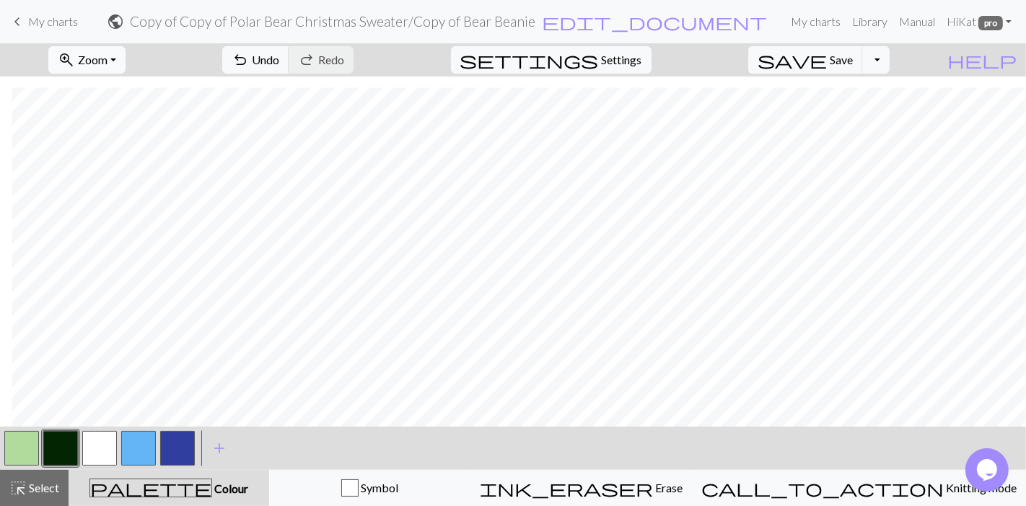
click at [126, 59] on button "zoom_in Zoom Zoom" at bounding box center [86, 59] width 77 height 27
click at [123, 188] on button "100%" at bounding box center [106, 195] width 114 height 23
click at [34, 488] on span "Select" at bounding box center [43, 488] width 32 height 14
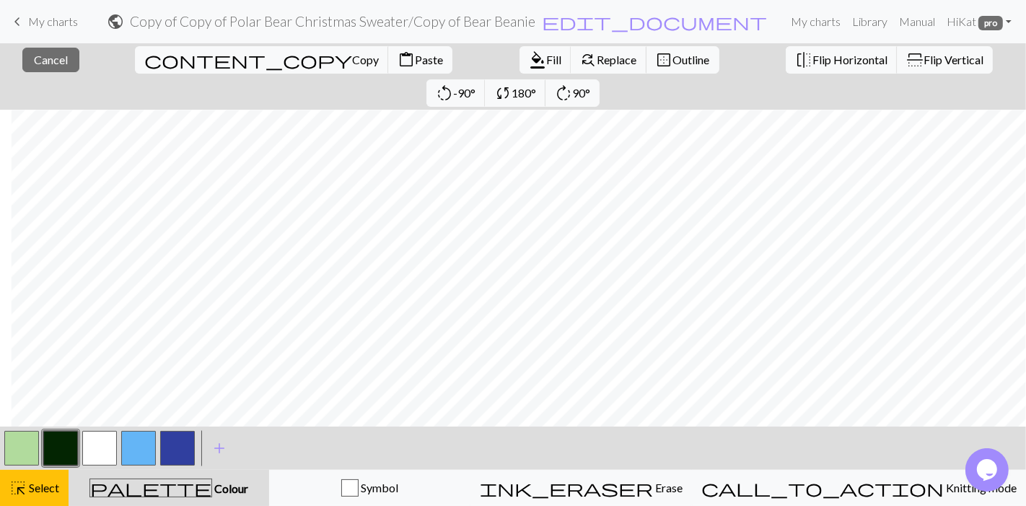
scroll to position [332, 843]
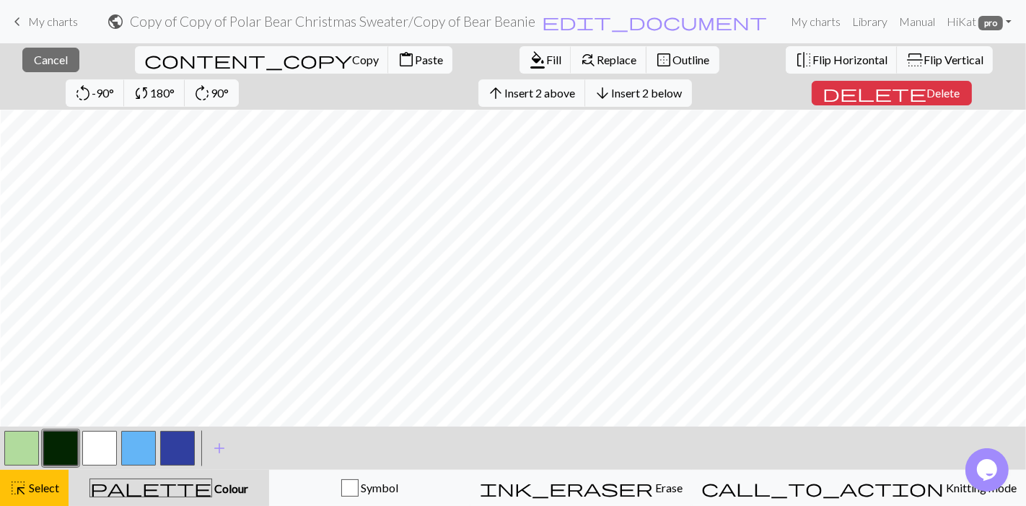
click at [415, 59] on span "Paste" at bounding box center [429, 60] width 28 height 14
click at [32, 483] on span "Select" at bounding box center [43, 488] width 32 height 14
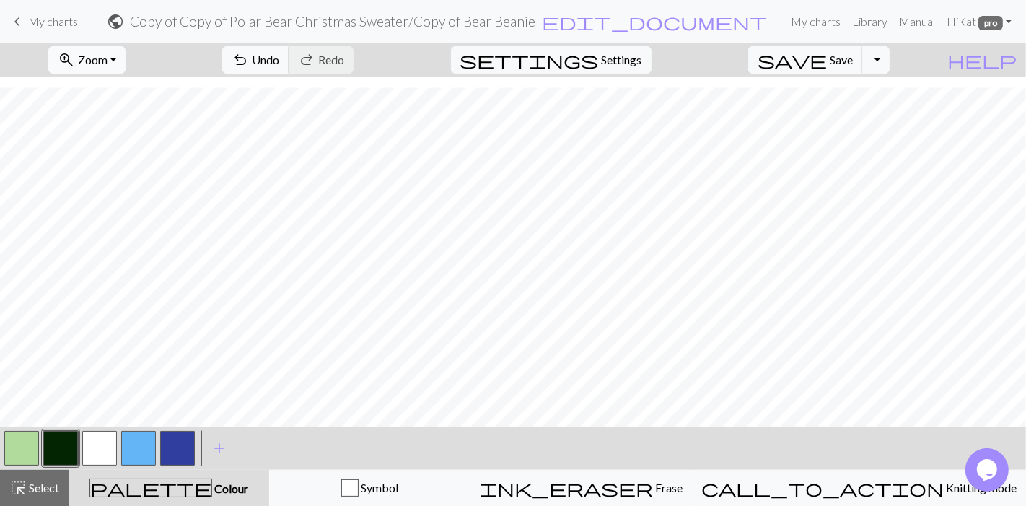
click at [126, 58] on button "zoom_in Zoom Zoom" at bounding box center [86, 59] width 77 height 27
click at [124, 91] on button "Fit all" at bounding box center [106, 90] width 114 height 23
click at [44, 483] on span "Select" at bounding box center [43, 488] width 32 height 14
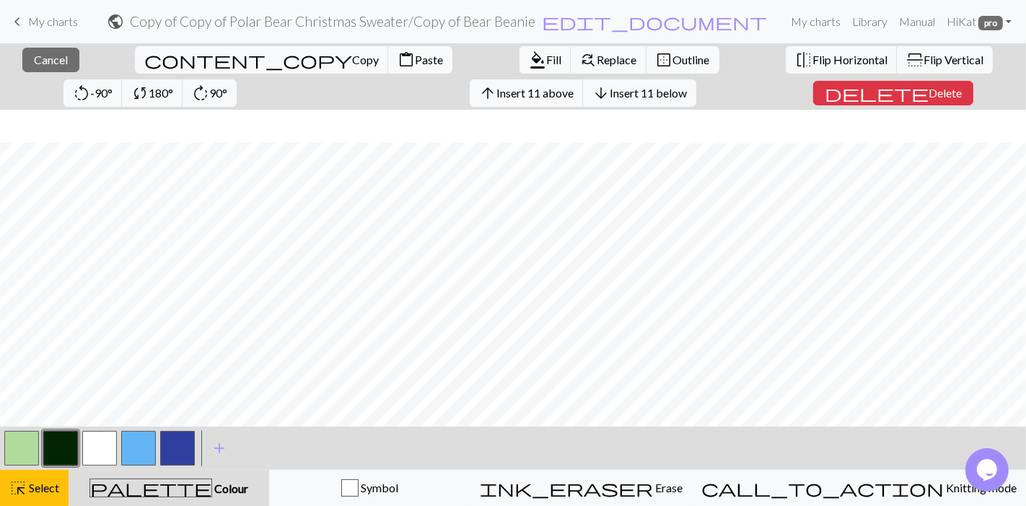
scroll to position [47, 0]
click at [352, 53] on span "Copy" at bounding box center [365, 60] width 27 height 14
click at [352, 61] on span "Copy" at bounding box center [365, 60] width 27 height 14
click at [546, 56] on span "Fill" at bounding box center [553, 60] width 15 height 14
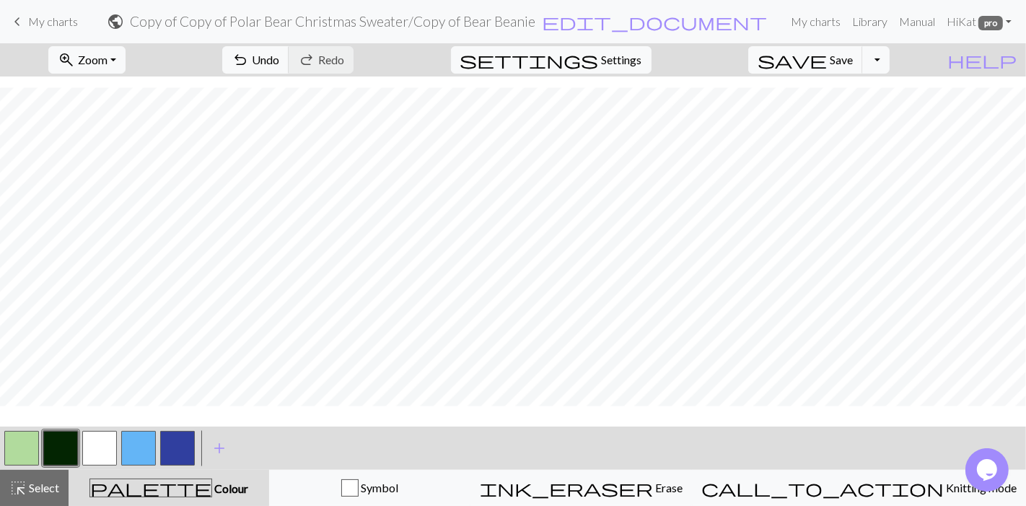
scroll to position [14, 0]
click at [40, 476] on button "highlight_alt Select Select" at bounding box center [34, 488] width 69 height 36
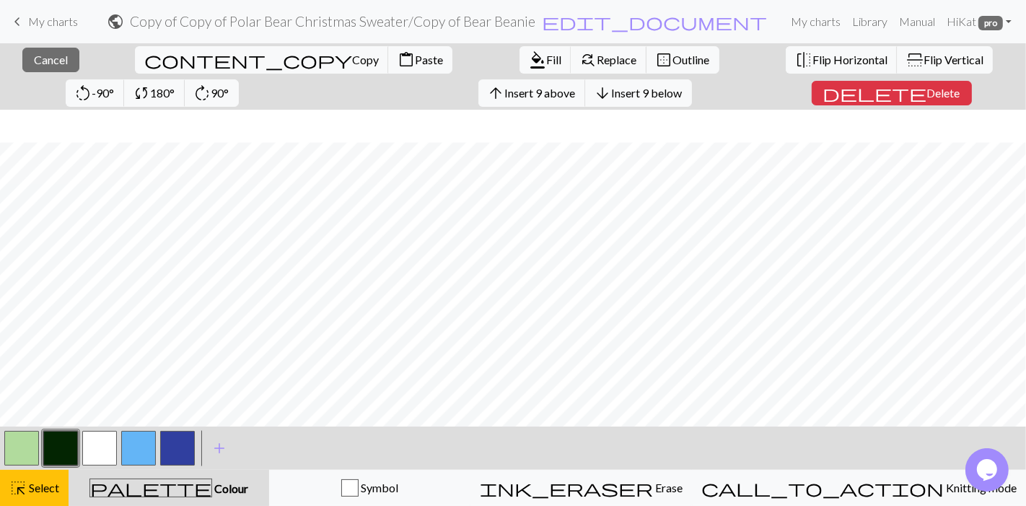
scroll to position [47, 0]
click at [415, 54] on span "Paste" at bounding box center [429, 60] width 28 height 14
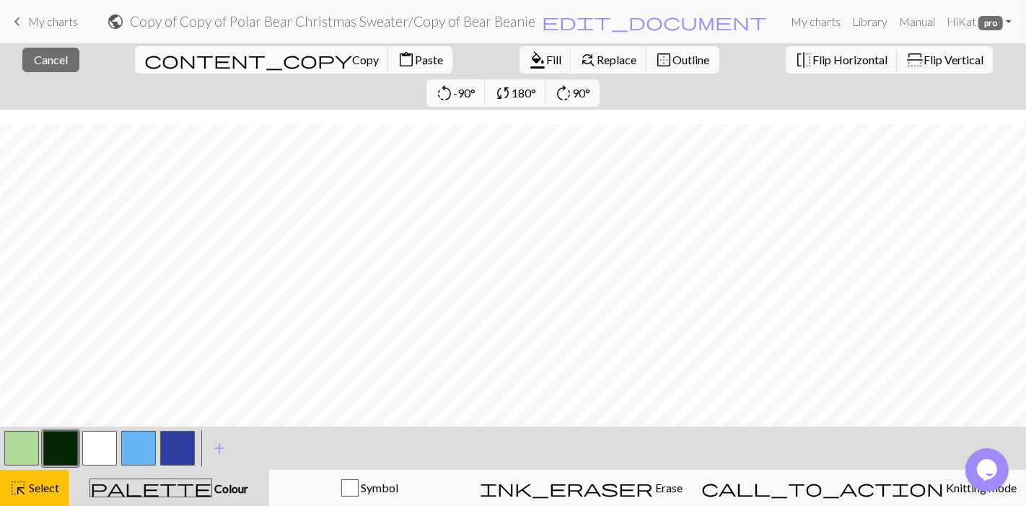
scroll to position [14, 0]
click at [27, 482] on span "Select" at bounding box center [43, 488] width 32 height 14
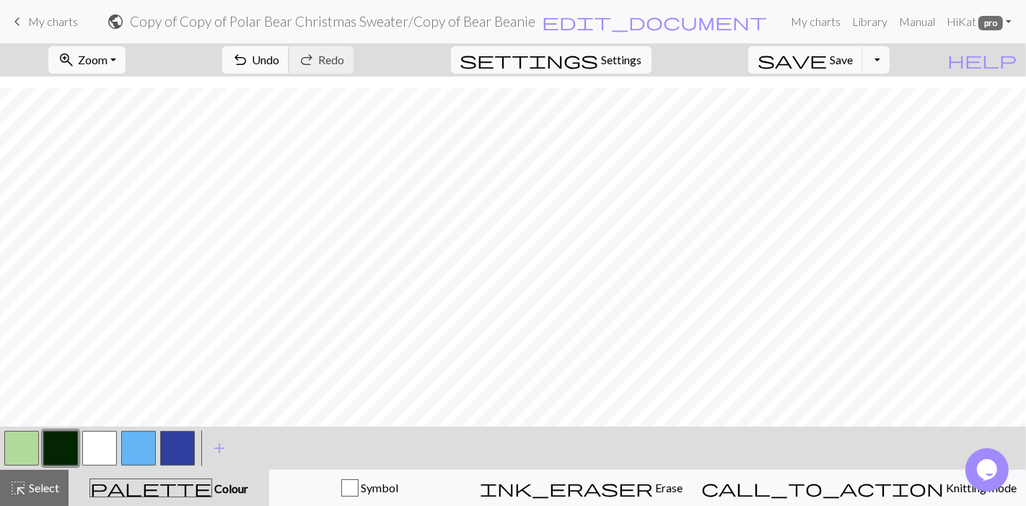
click at [249, 54] on span "undo" at bounding box center [240, 60] width 17 height 20
drag, startPoint x: 35, startPoint y: 488, endPoint x: 43, endPoint y: 427, distance: 61.1
click at [35, 488] on span "Select" at bounding box center [43, 488] width 32 height 14
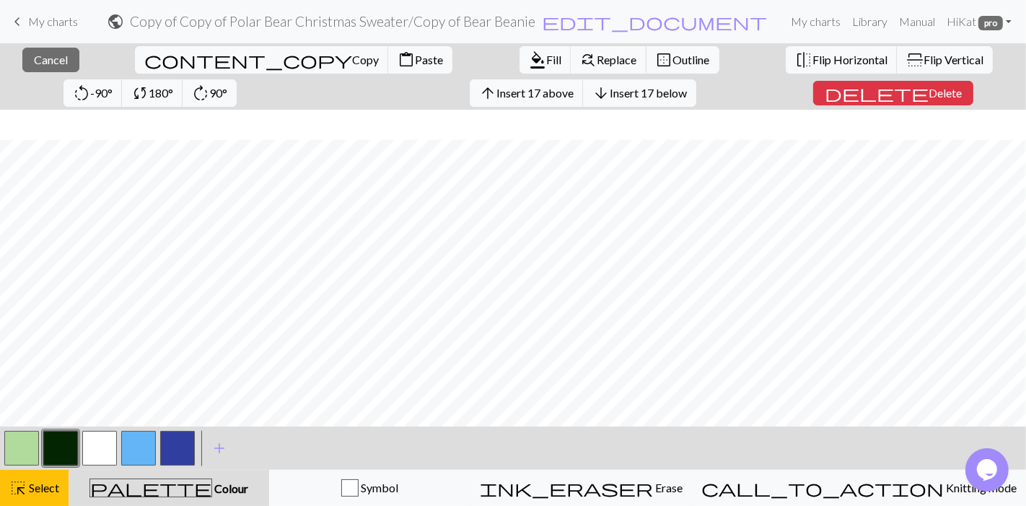
scroll to position [47, 0]
click at [415, 60] on span "Paste" at bounding box center [429, 60] width 28 height 14
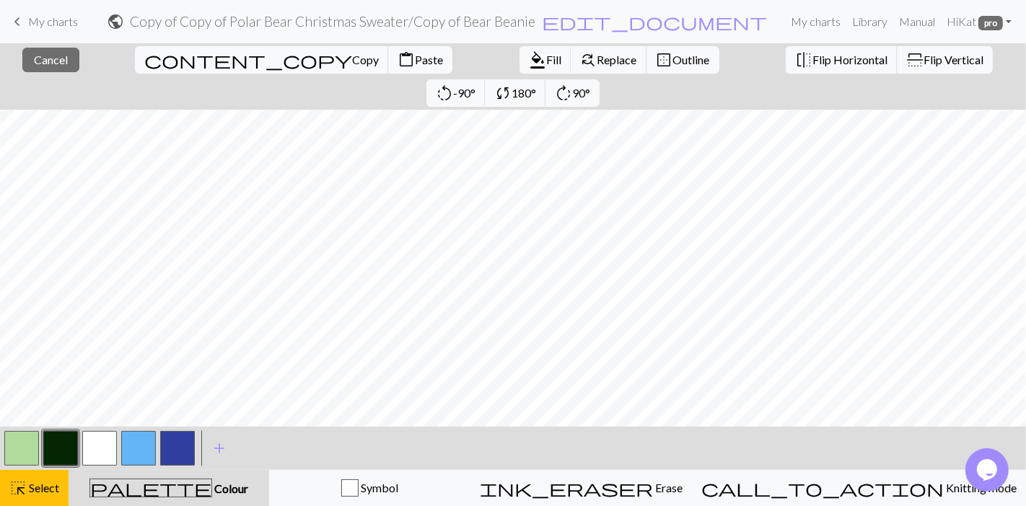
scroll to position [14, 0]
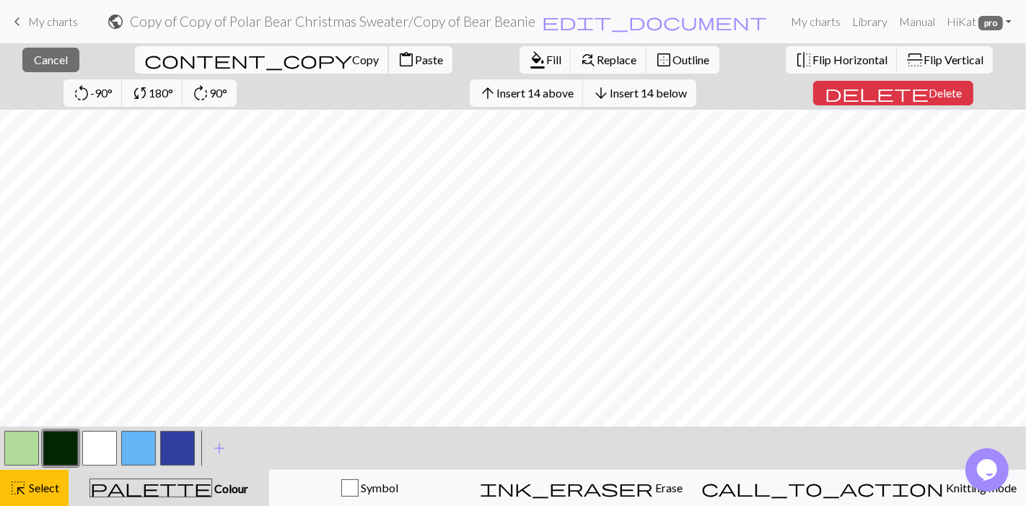
click at [352, 60] on span "Copy" at bounding box center [365, 60] width 27 height 14
click at [529, 55] on span "format_color_fill" at bounding box center [537, 60] width 17 height 20
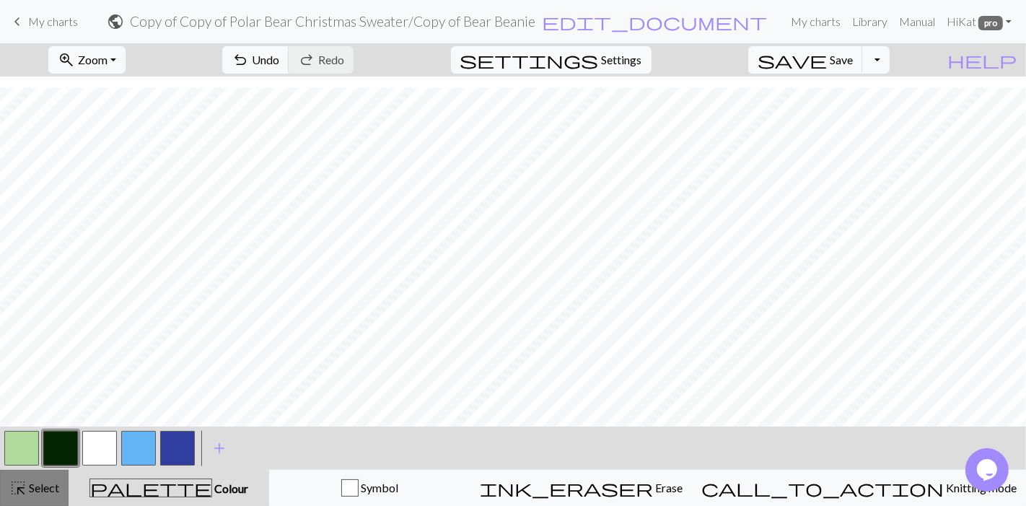
click at [27, 485] on span "Select" at bounding box center [43, 488] width 32 height 14
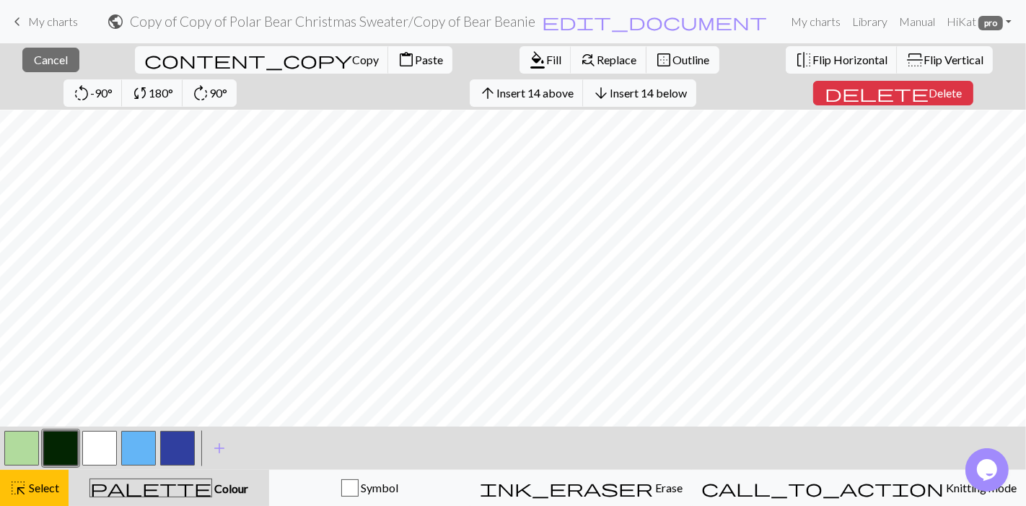
click at [415, 58] on span "Paste" at bounding box center [429, 60] width 28 height 14
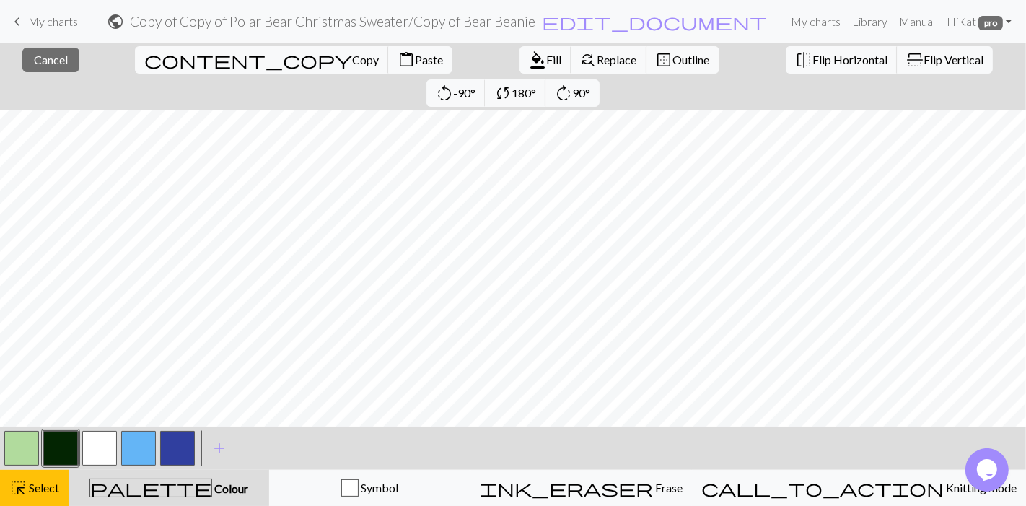
scroll to position [0, 0]
click at [44, 486] on span "Select" at bounding box center [43, 488] width 32 height 14
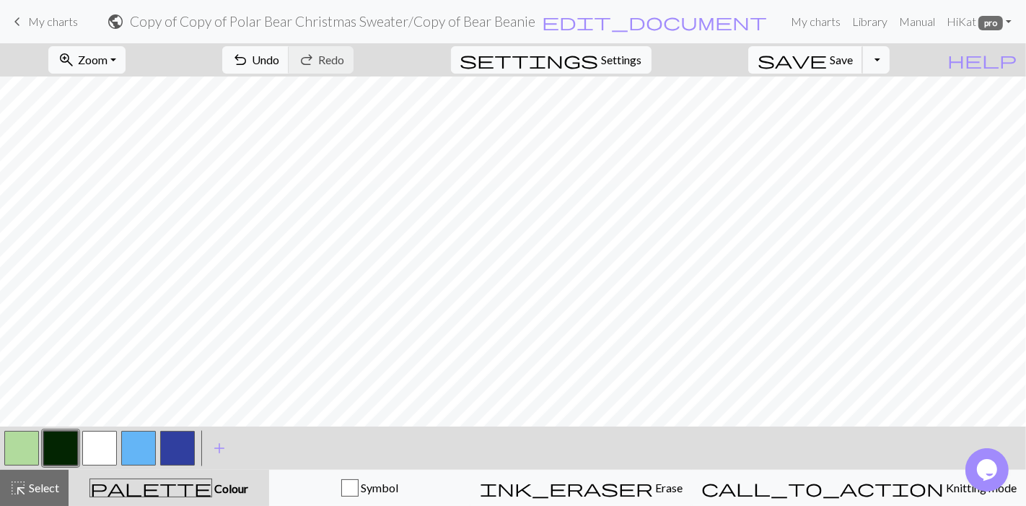
click at [853, 54] on span "Save" at bounding box center [841, 60] width 23 height 14
click at [107, 63] on span "Zoom" at bounding box center [93, 60] width 30 height 14
click at [113, 212] on button "150%" at bounding box center [106, 218] width 114 height 23
click at [219, 454] on span "add" at bounding box center [219, 448] width 17 height 20
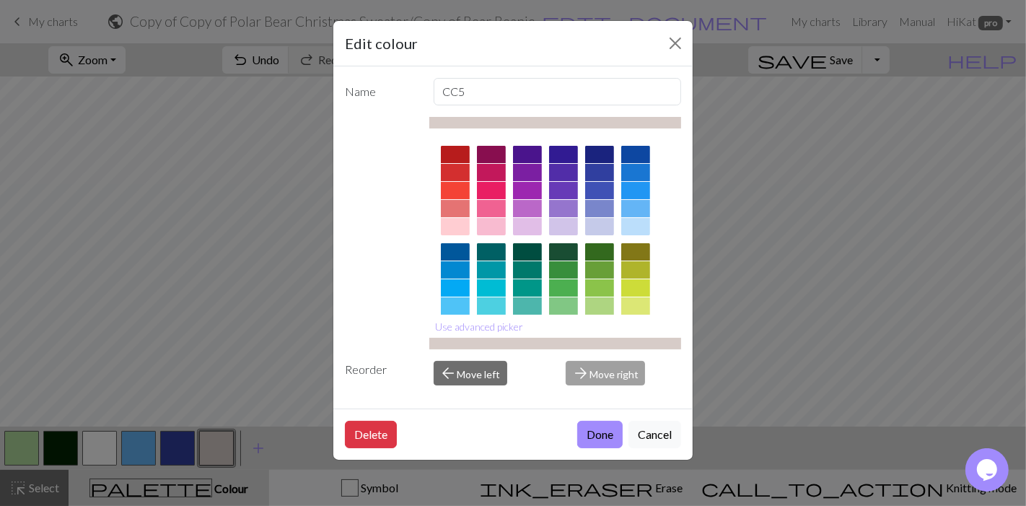
click at [637, 222] on div at bounding box center [635, 226] width 29 height 17
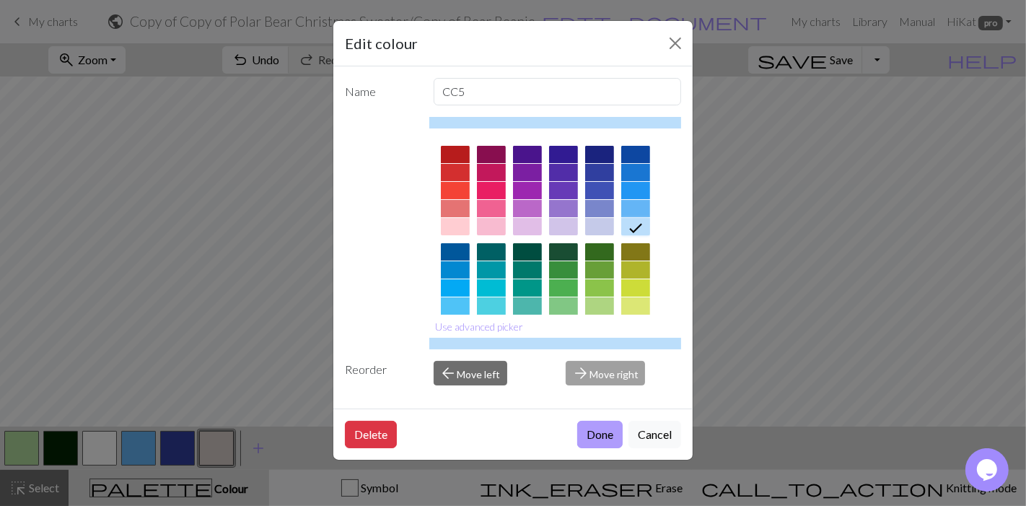
click at [606, 427] on button "Done" at bounding box center [599, 434] width 45 height 27
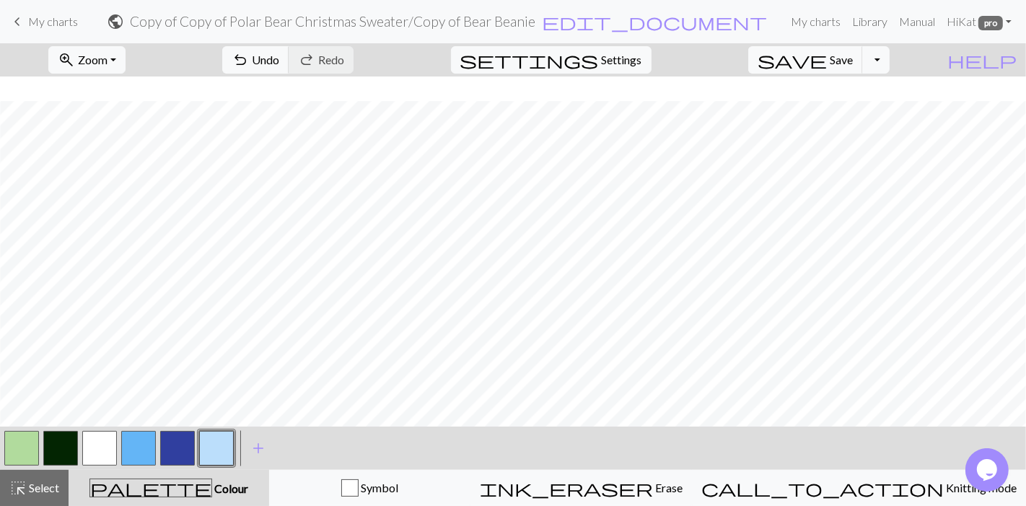
scroll to position [320, 721]
click at [107, 55] on span "Zoom" at bounding box center [93, 60] width 30 height 14
click at [128, 173] on button "50%" at bounding box center [106, 172] width 114 height 23
click at [279, 54] on span "Undo" at bounding box center [265, 60] width 27 height 14
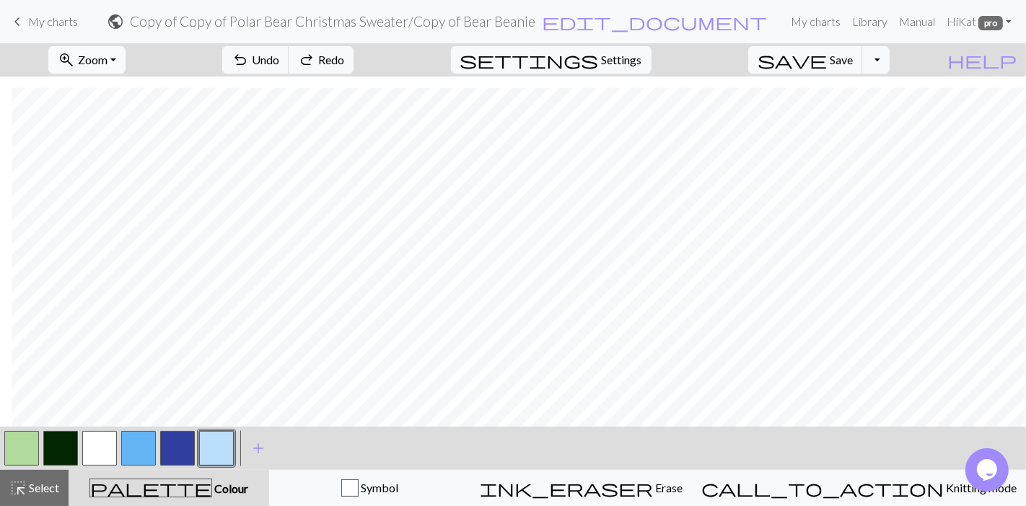
click at [126, 49] on button "zoom_in Zoom Zoom" at bounding box center [86, 59] width 77 height 27
click at [120, 211] on button "150%" at bounding box center [106, 218] width 114 height 23
click at [103, 449] on button "button" at bounding box center [99, 448] width 35 height 35
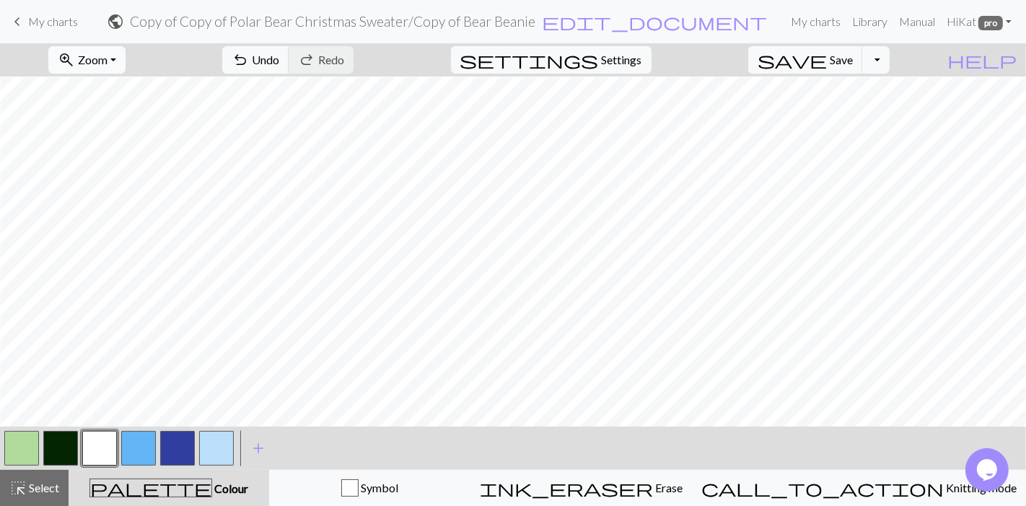
click at [120, 51] on button "zoom_in Zoom Zoom" at bounding box center [86, 59] width 77 height 27
click at [107, 172] on button "50%" at bounding box center [106, 172] width 114 height 23
click at [853, 62] on span "Save" at bounding box center [841, 60] width 23 height 14
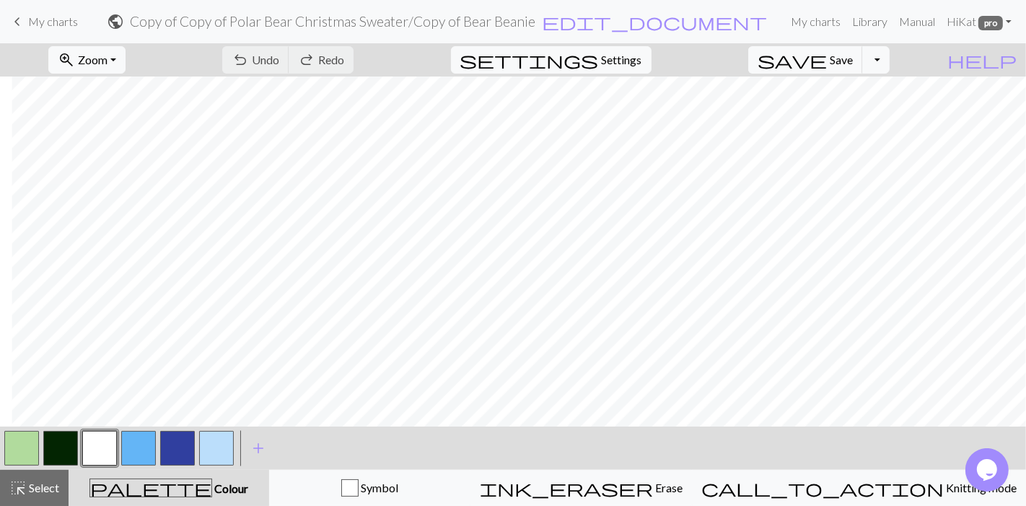
click at [206, 448] on button "button" at bounding box center [216, 448] width 35 height 35
drag, startPoint x: 205, startPoint y: 448, endPoint x: 271, endPoint y: 463, distance: 67.2
click at [278, 466] on div "< > add Add a colour" at bounding box center [513, 448] width 1026 height 43
click at [214, 444] on button "button" at bounding box center [216, 448] width 35 height 35
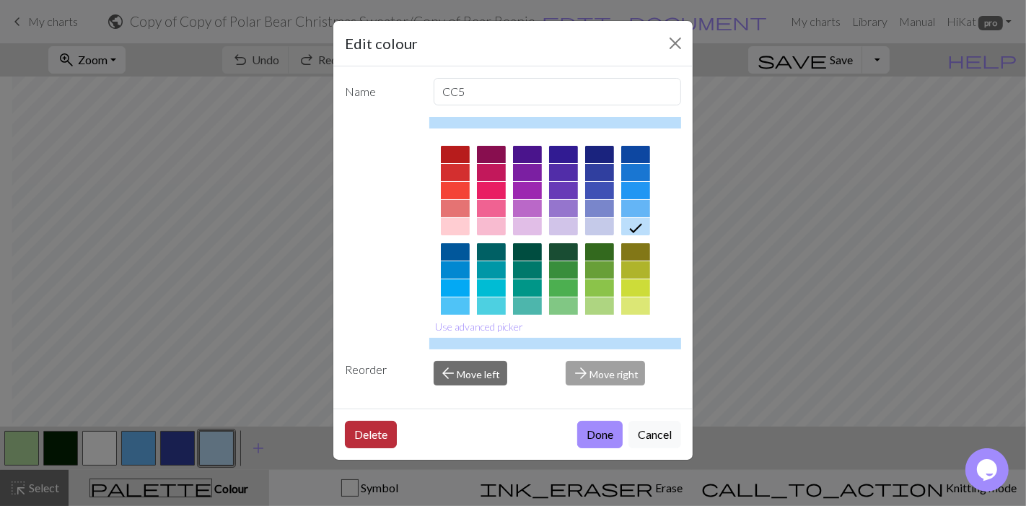
click at [373, 433] on button "Delete" at bounding box center [371, 434] width 52 height 27
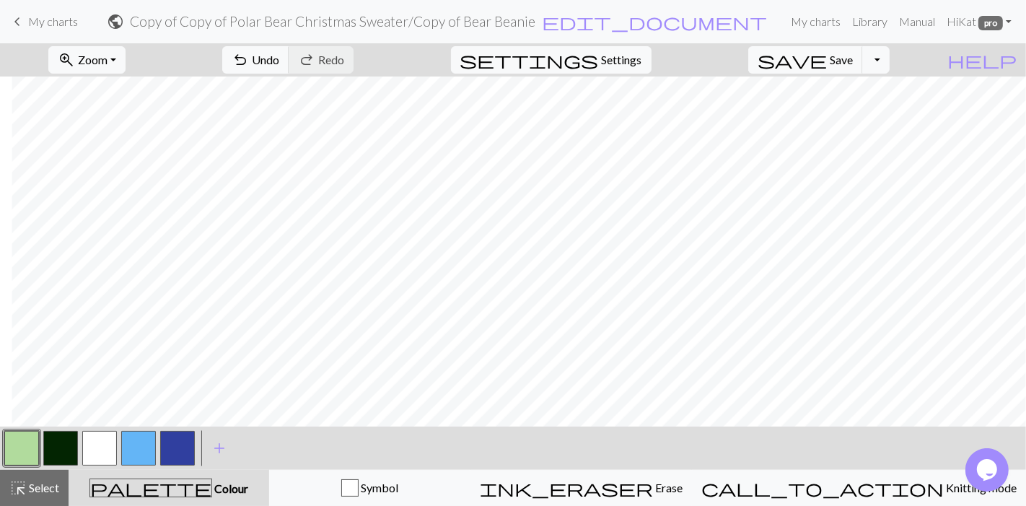
click at [178, 438] on button "button" at bounding box center [177, 448] width 35 height 35
click at [191, 453] on button "button" at bounding box center [177, 448] width 35 height 35
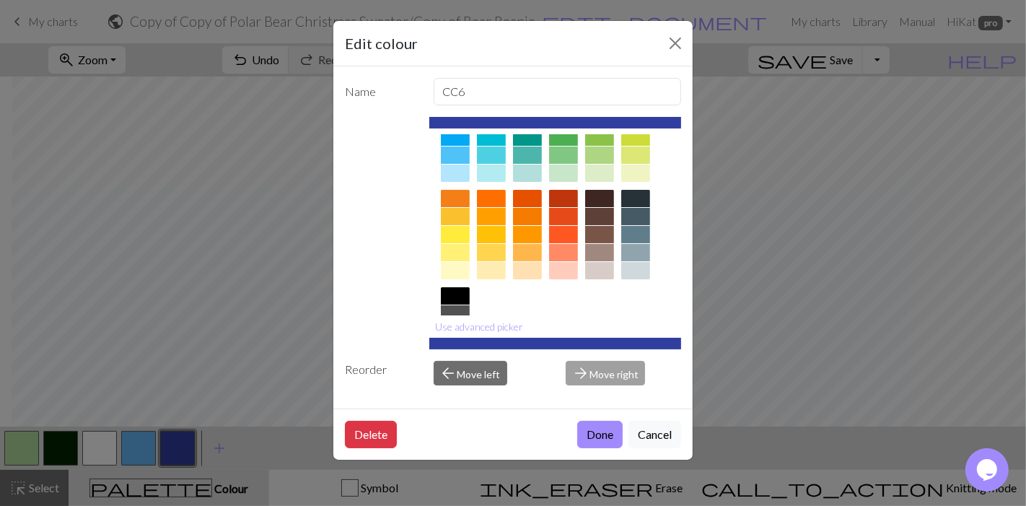
scroll to position [149, 0]
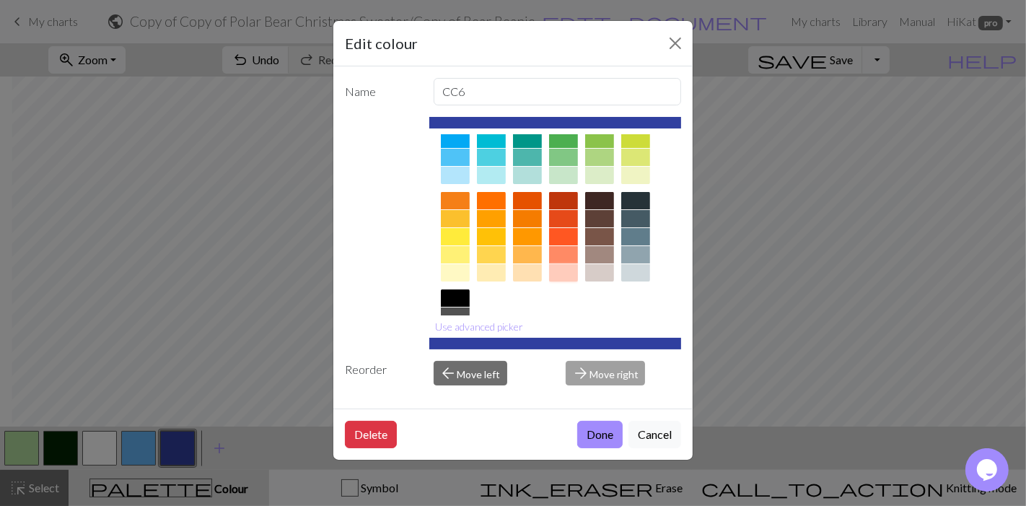
click at [571, 275] on div at bounding box center [563, 272] width 29 height 17
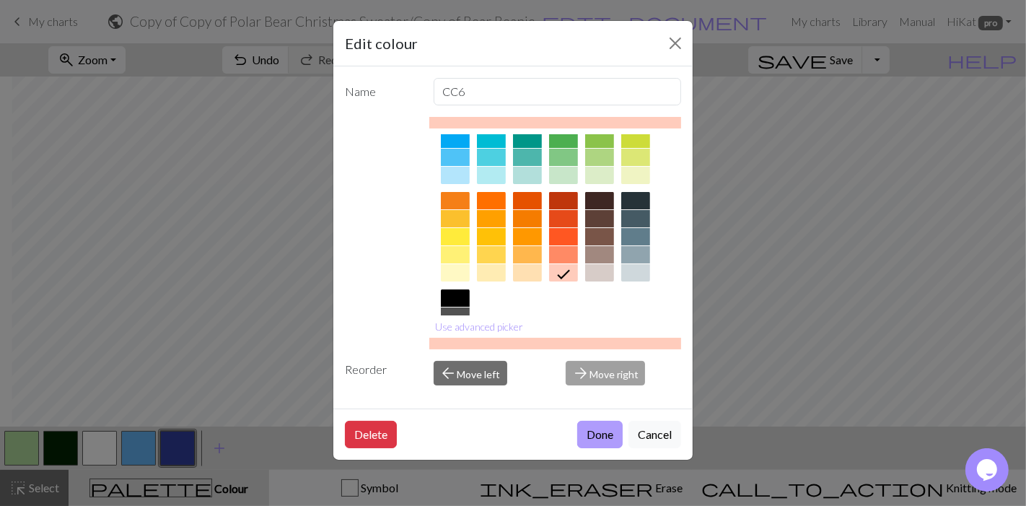
click at [592, 435] on button "Done" at bounding box center [599, 434] width 45 height 27
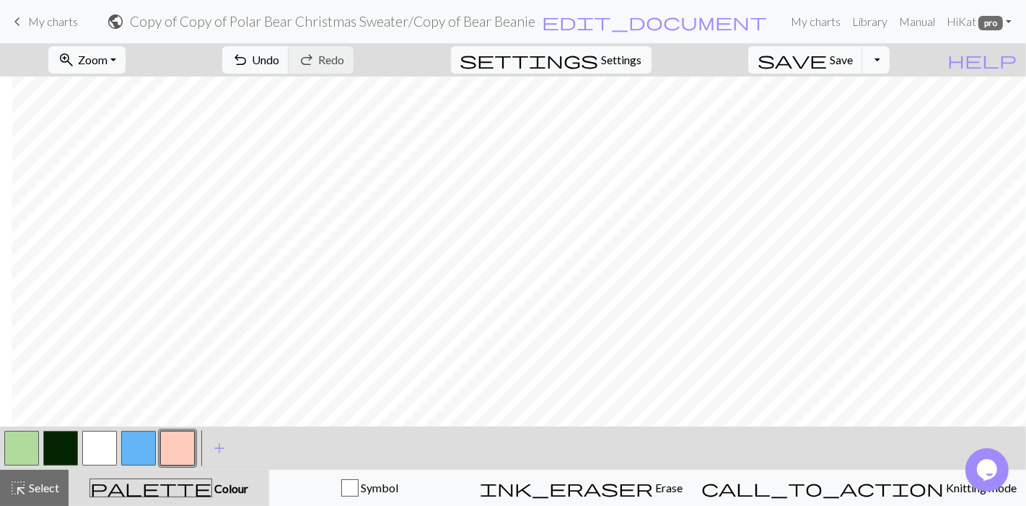
click at [142, 446] on button "button" at bounding box center [138, 448] width 35 height 35
click at [144, 452] on button "button" at bounding box center [138, 448] width 35 height 35
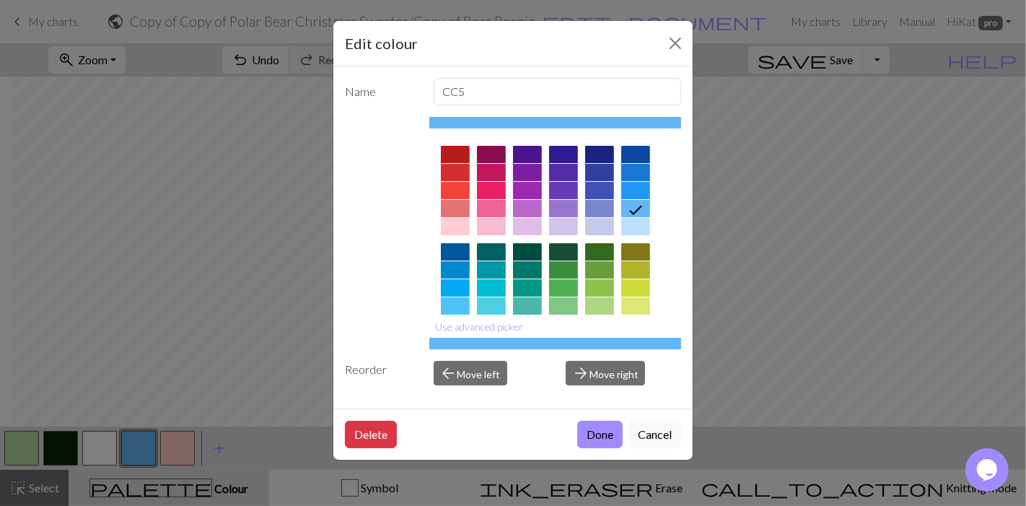
click at [642, 214] on icon at bounding box center [635, 209] width 17 height 17
click at [636, 227] on div at bounding box center [635, 226] width 29 height 17
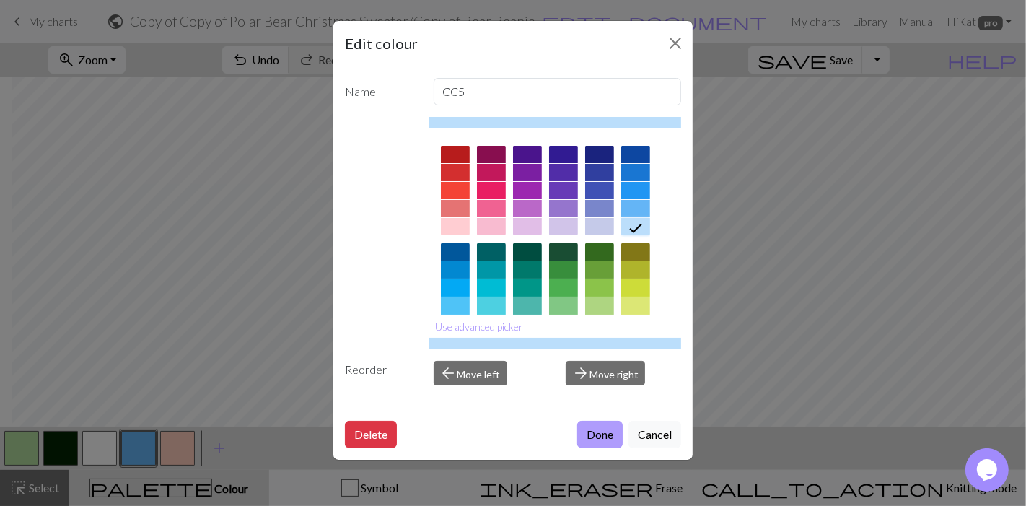
click at [607, 430] on button "Done" at bounding box center [599, 434] width 45 height 27
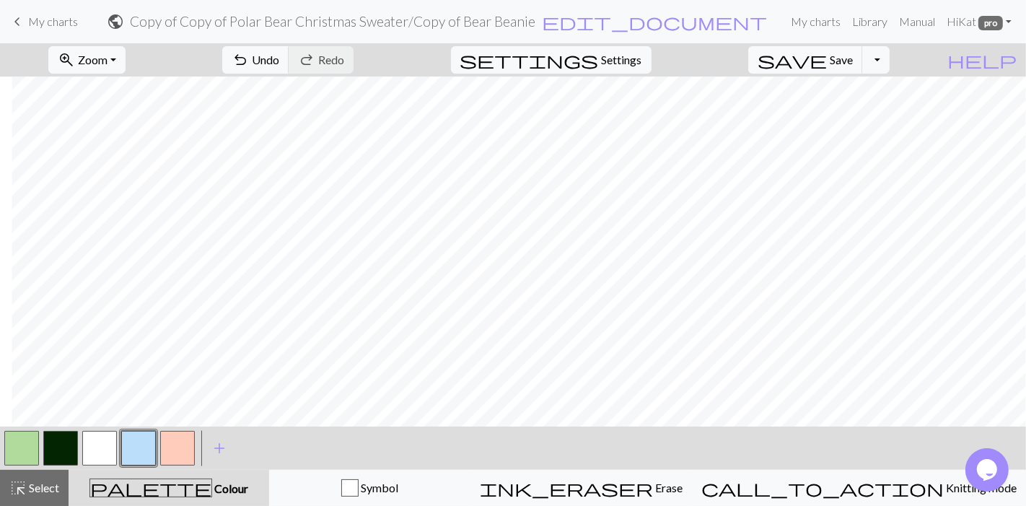
click at [173, 437] on button "button" at bounding box center [177, 448] width 35 height 35
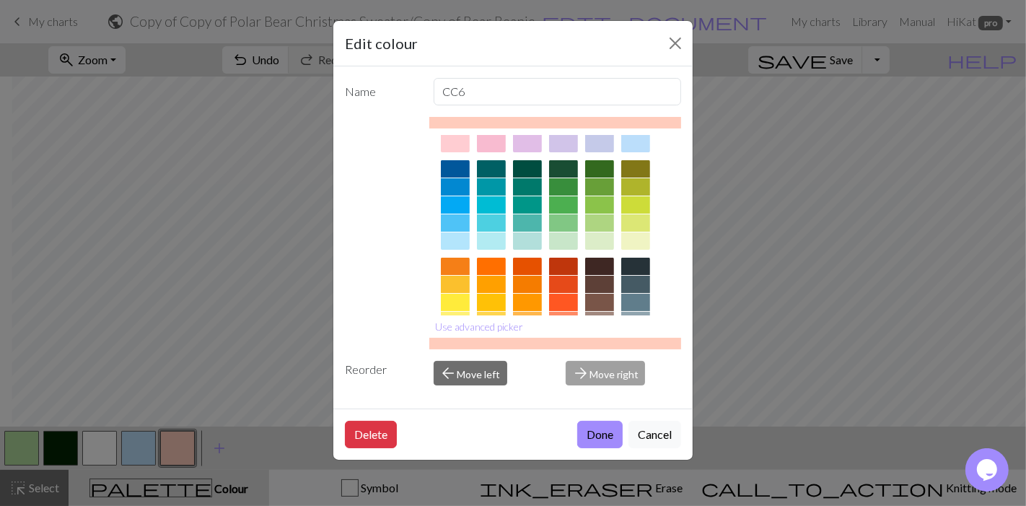
scroll to position [160, 0]
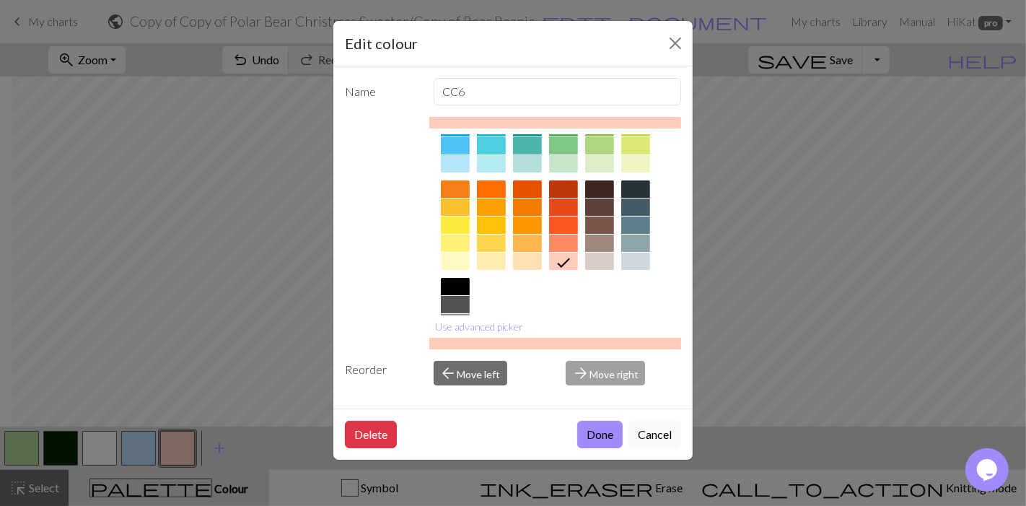
click at [606, 165] on div at bounding box center [599, 163] width 29 height 17
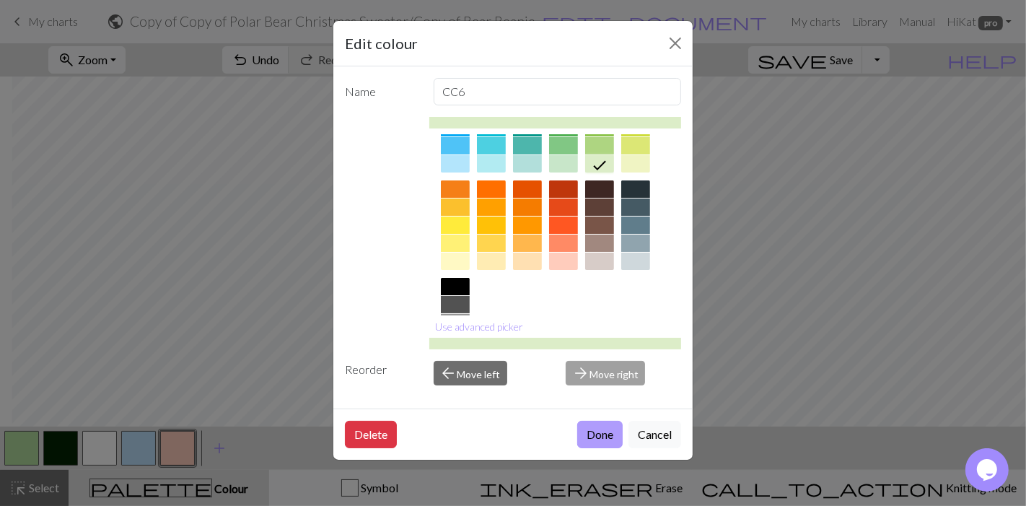
click at [601, 429] on button "Done" at bounding box center [599, 434] width 45 height 27
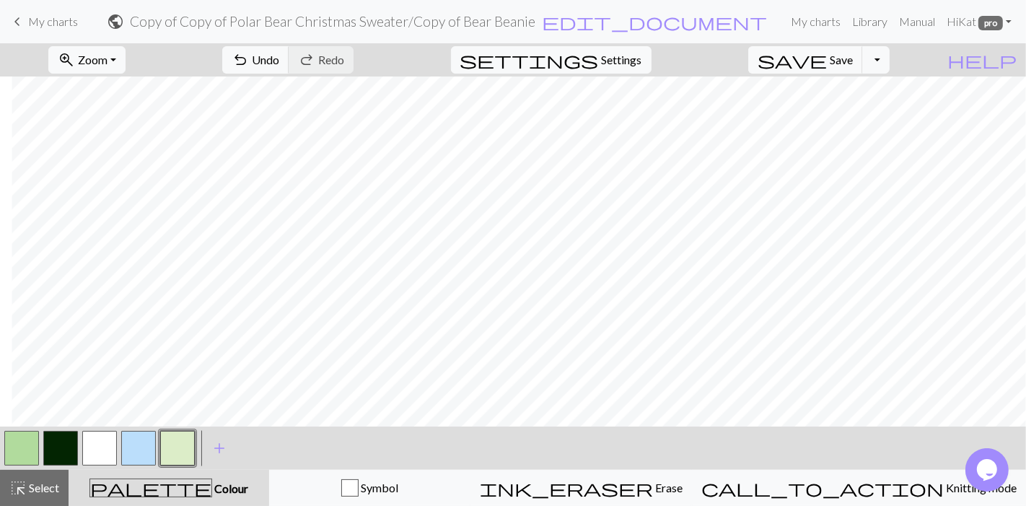
click at [31, 452] on button "button" at bounding box center [21, 448] width 35 height 35
click at [11, 447] on button "button" at bounding box center [21, 448] width 35 height 35
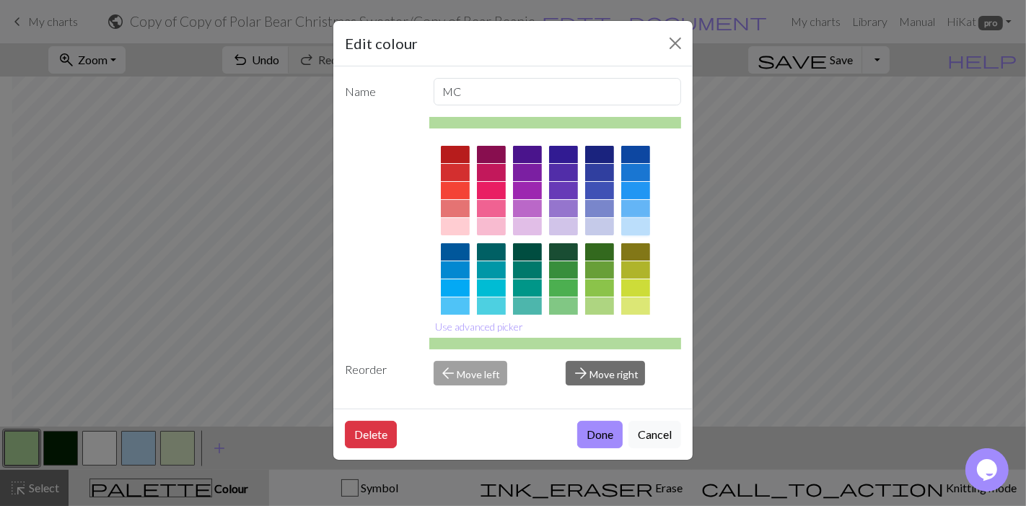
click at [640, 222] on div at bounding box center [635, 226] width 29 height 17
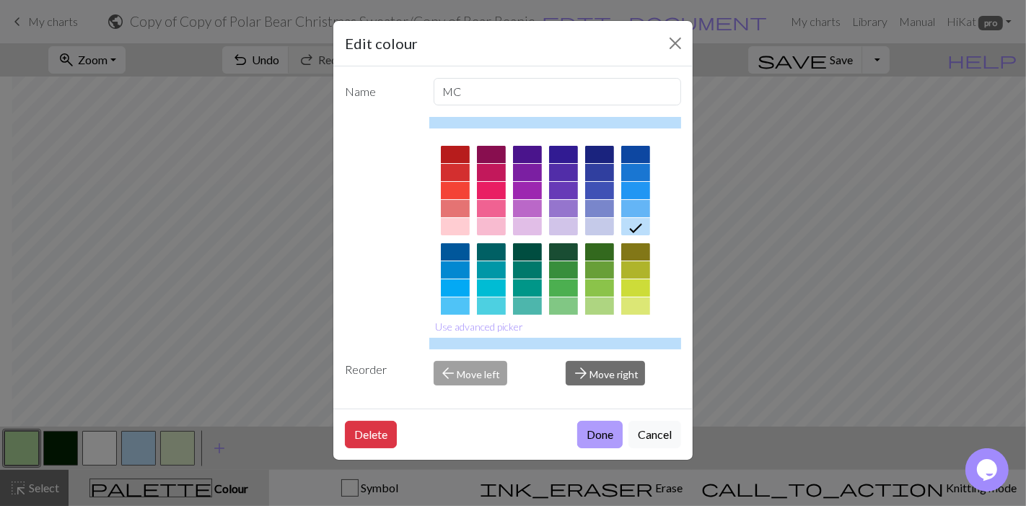
click at [604, 421] on button "Done" at bounding box center [599, 434] width 45 height 27
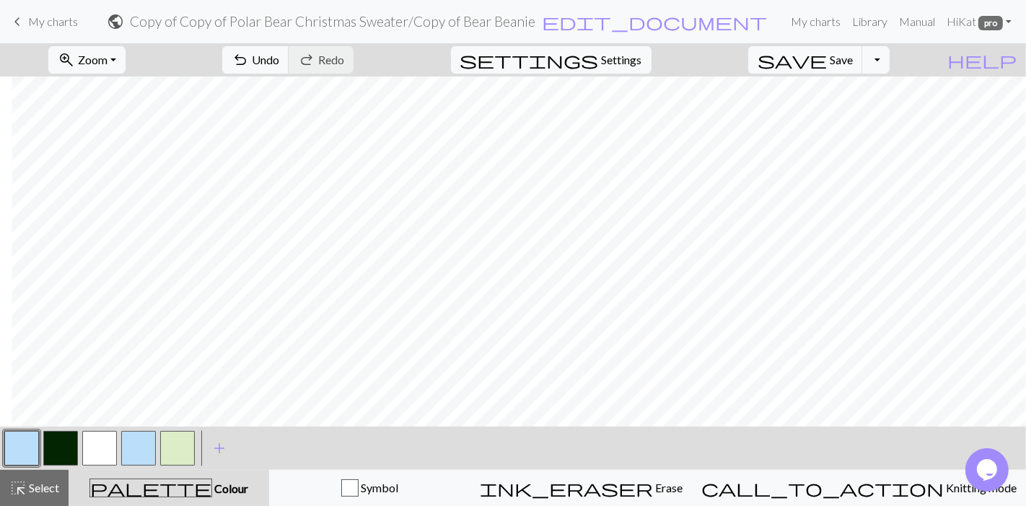
click at [174, 455] on button "button" at bounding box center [177, 448] width 35 height 35
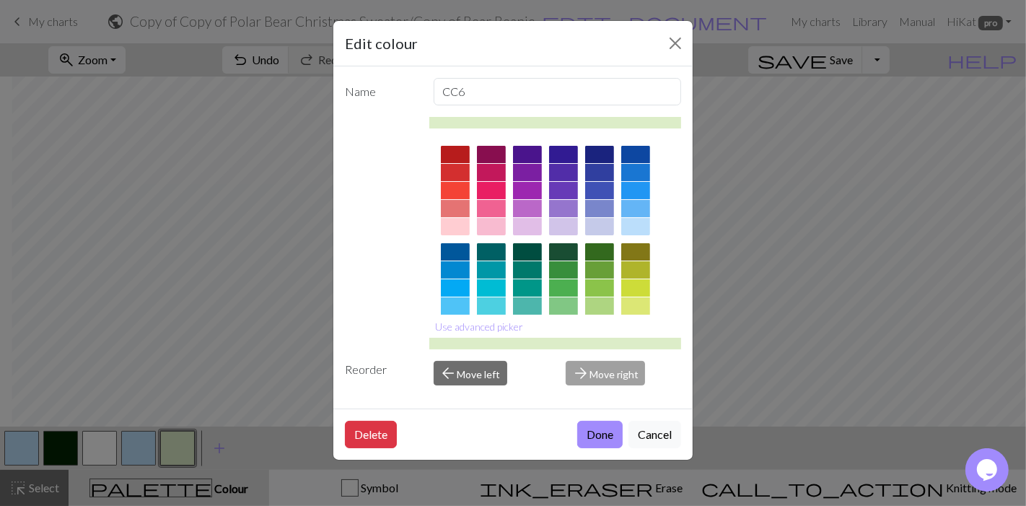
click at [507, 323] on button "Use advanced picker" at bounding box center [479, 326] width 101 height 22
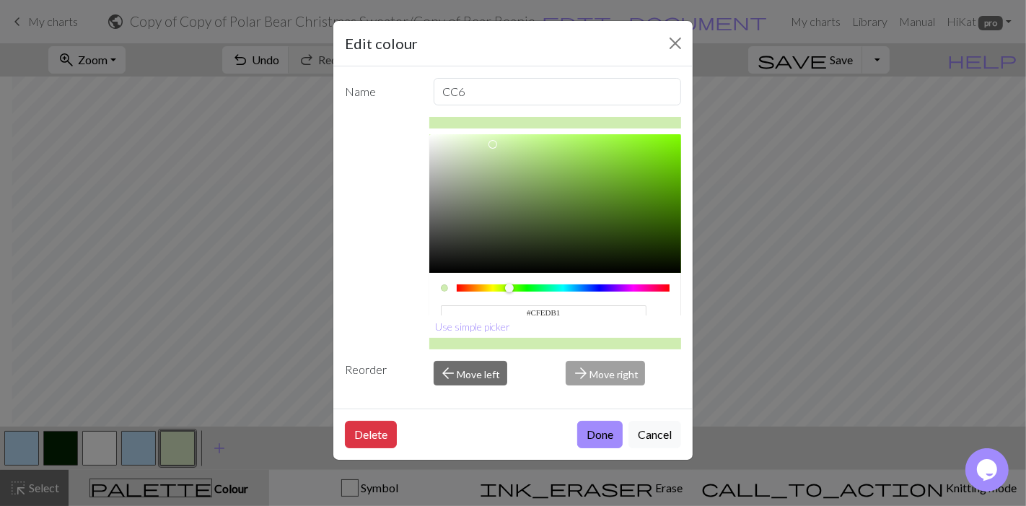
type input "#CFEDB0"
drag, startPoint x: 469, startPoint y: 141, endPoint x: 491, endPoint y: 143, distance: 22.5
click at [491, 143] on div at bounding box center [493, 144] width 9 height 9
click at [603, 434] on button "Done" at bounding box center [599, 434] width 45 height 27
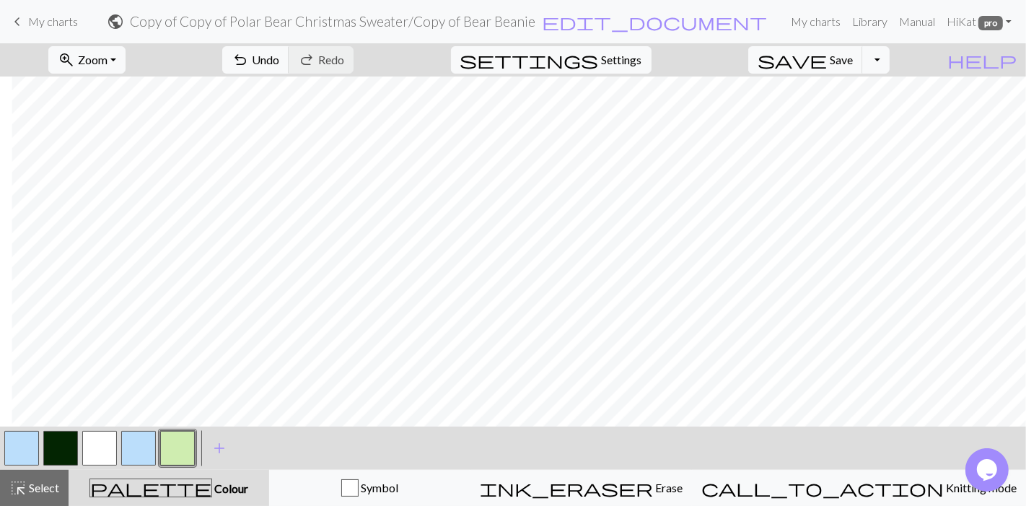
click at [32, 443] on button "button" at bounding box center [21, 448] width 35 height 35
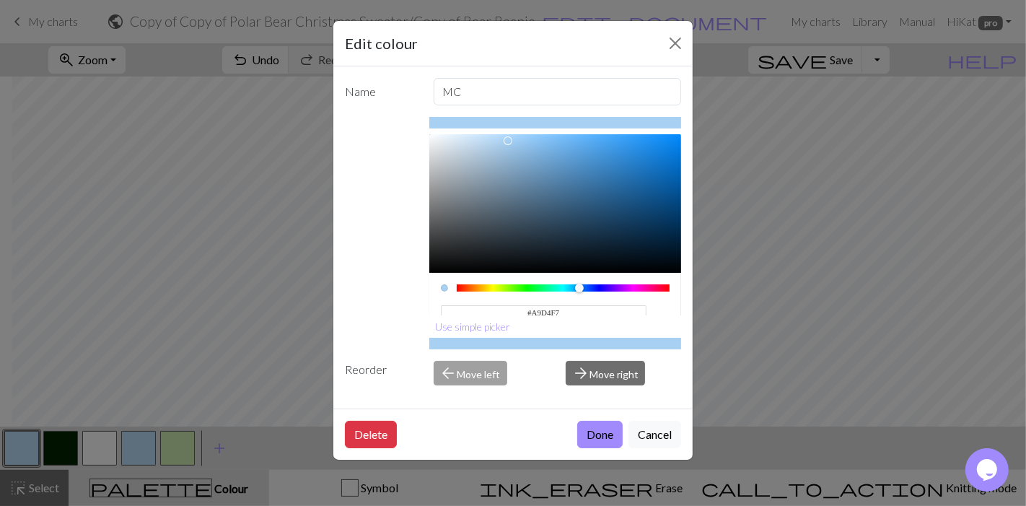
type input "#AAD5F8"
drag, startPoint x: 493, startPoint y: 139, endPoint x: 504, endPoint y: 137, distance: 11.6
click at [504, 137] on div at bounding box center [508, 138] width 9 height 9
click at [600, 435] on button "Done" at bounding box center [599, 434] width 45 height 27
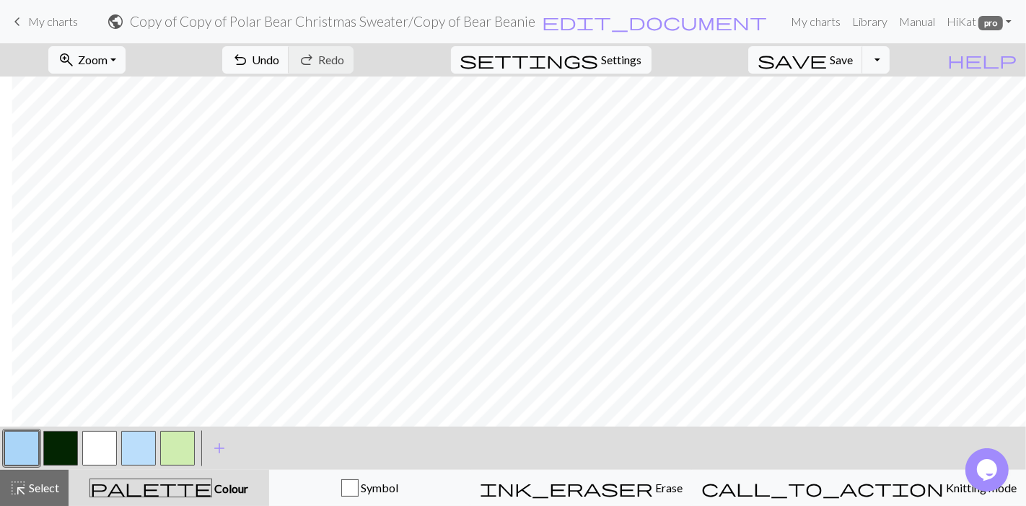
click at [143, 450] on button "button" at bounding box center [138, 448] width 35 height 35
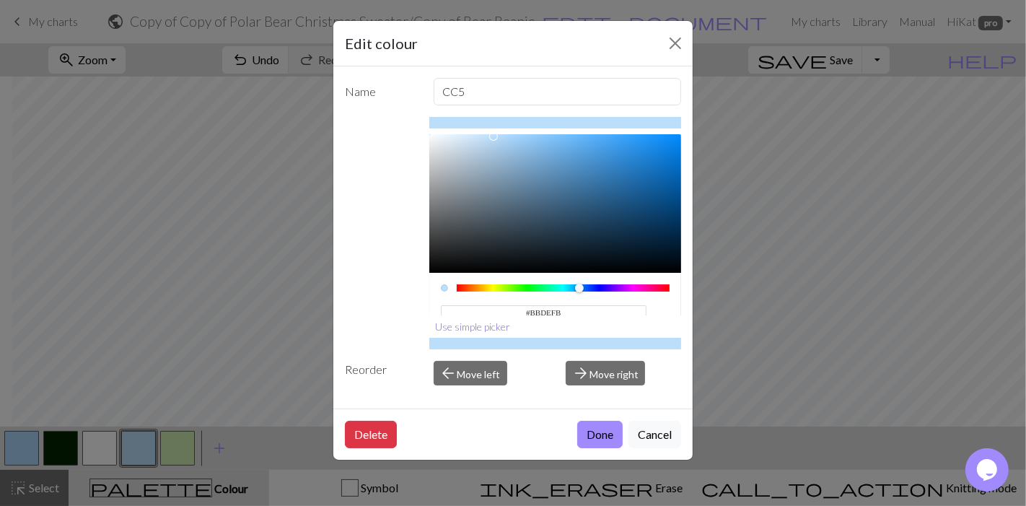
click at [498, 325] on button "Use simple picker" at bounding box center [473, 326] width 88 height 22
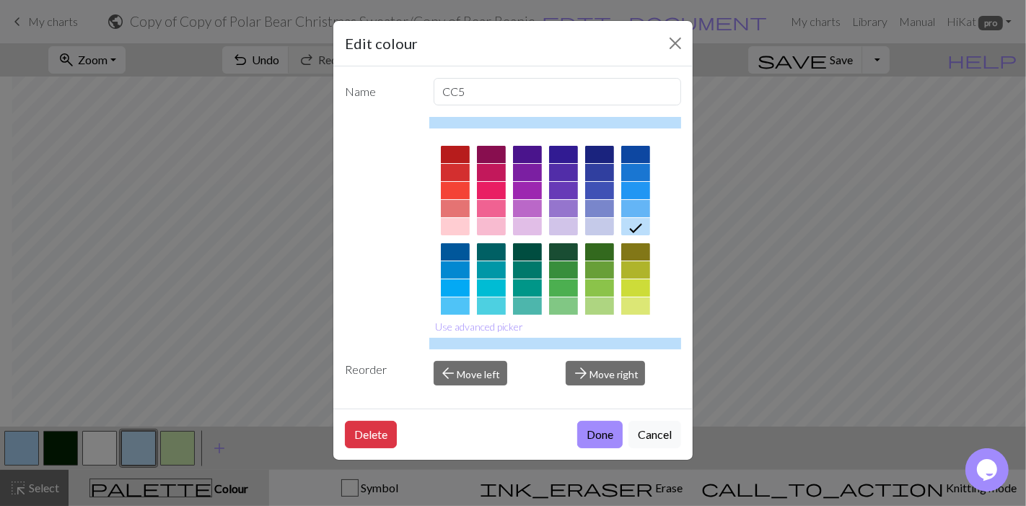
click at [524, 255] on div at bounding box center [527, 251] width 29 height 17
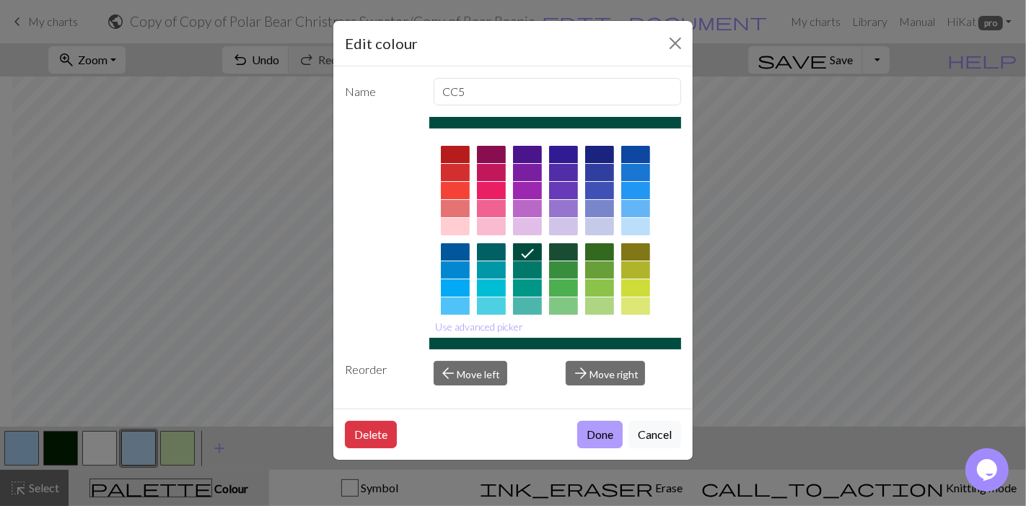
click at [593, 429] on button "Done" at bounding box center [599, 434] width 45 height 27
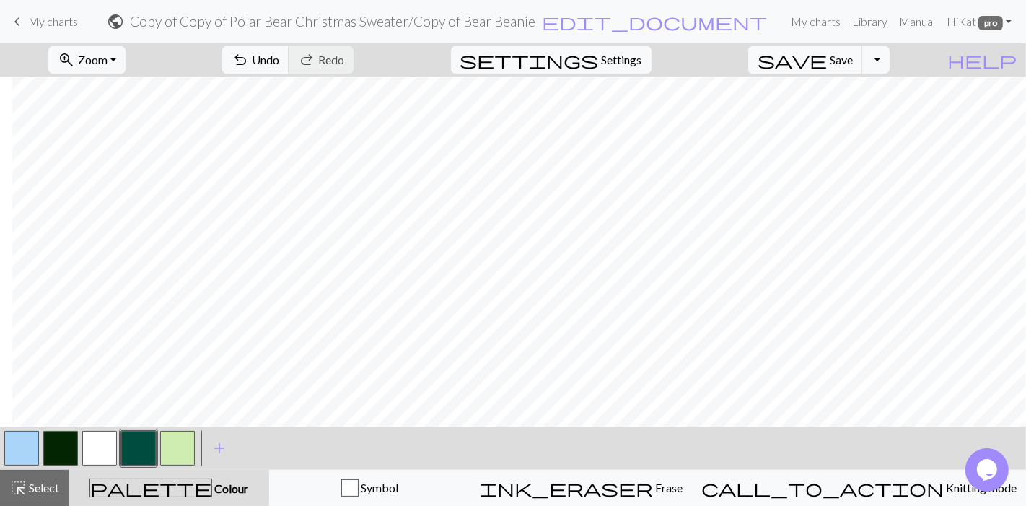
click at [149, 442] on button "button" at bounding box center [138, 448] width 35 height 35
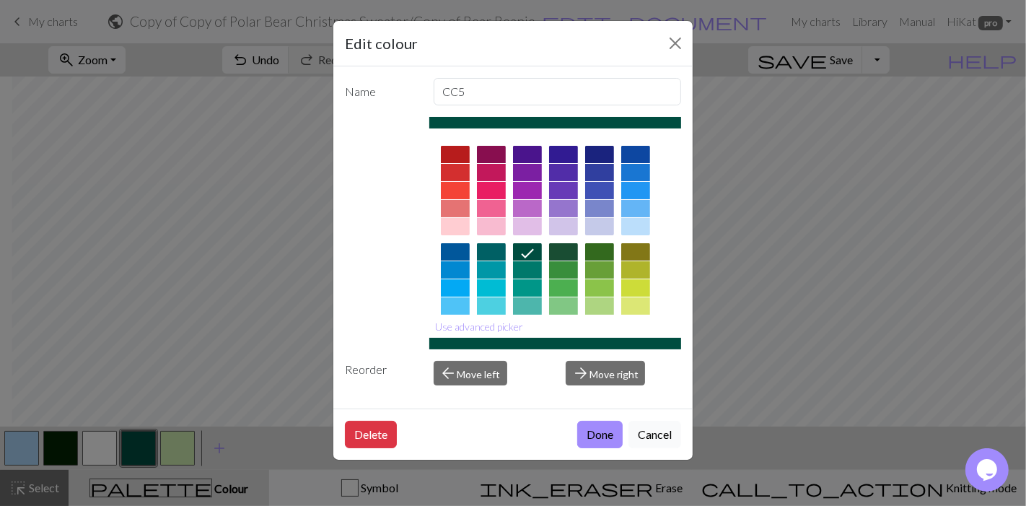
click at [651, 435] on button "Cancel" at bounding box center [655, 434] width 53 height 27
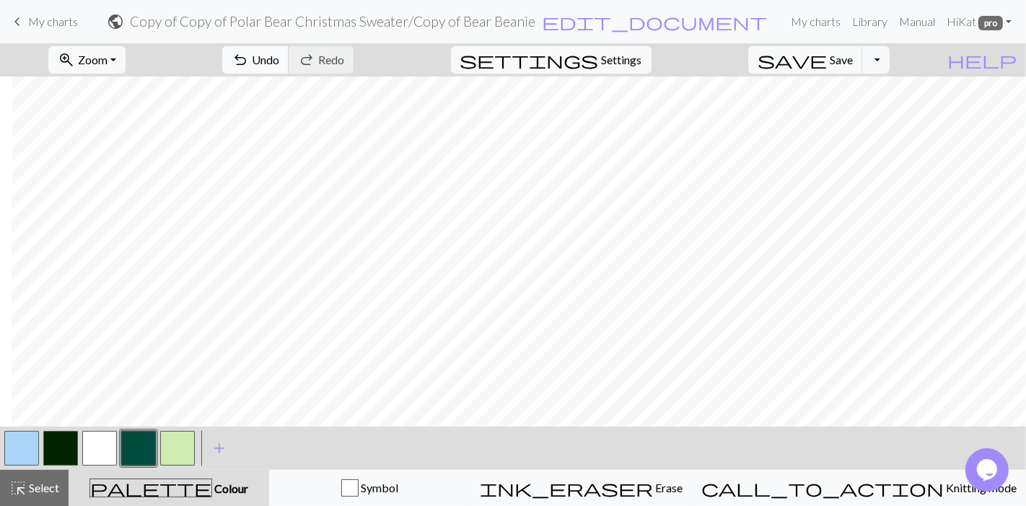
click at [279, 57] on span "Undo" at bounding box center [265, 60] width 27 height 14
click at [29, 447] on button "button" at bounding box center [21, 448] width 35 height 35
click at [34, 447] on button "button" at bounding box center [21, 448] width 35 height 35
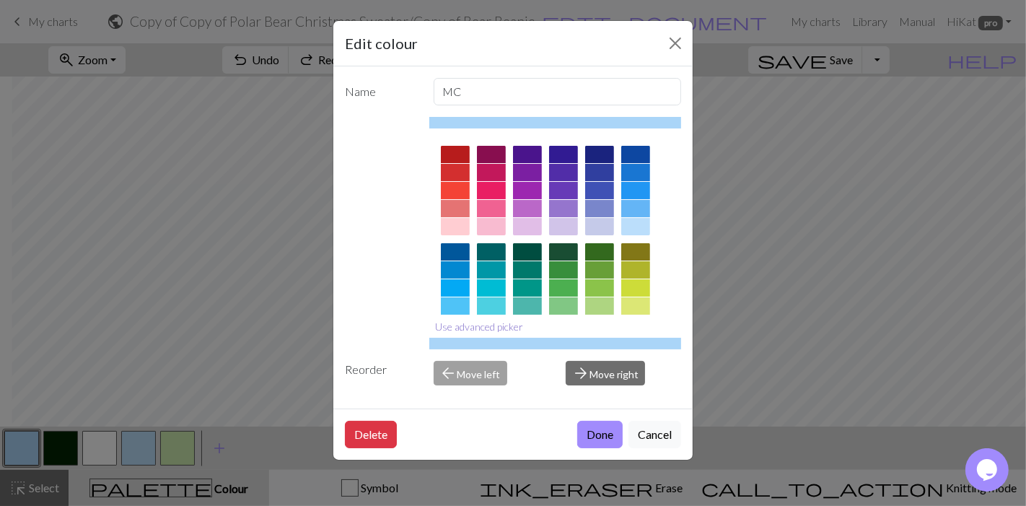
click at [484, 330] on button "Use advanced picker" at bounding box center [479, 326] width 101 height 22
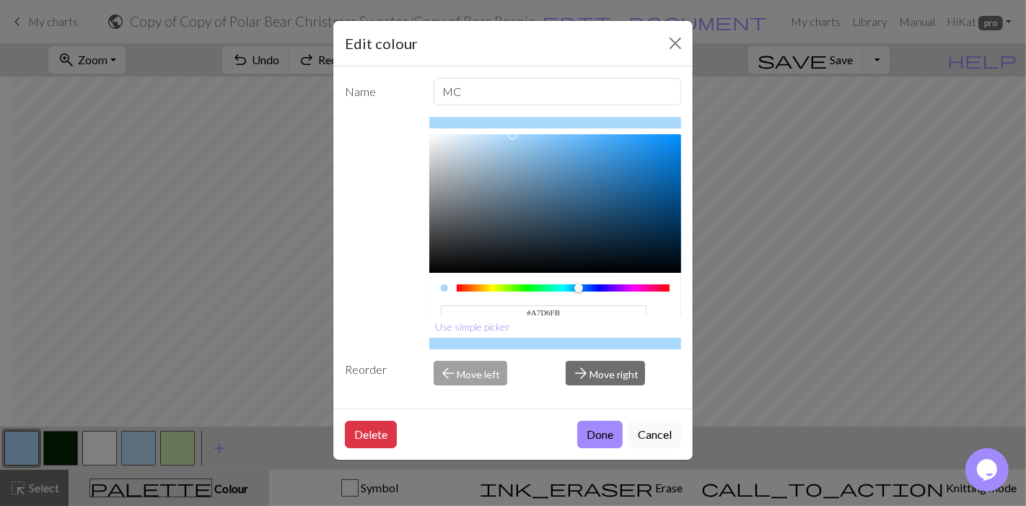
type input "#A6D6FB"
click at [510, 136] on div at bounding box center [514, 136] width 9 height 9
drag, startPoint x: 581, startPoint y: 310, endPoint x: 489, endPoint y: 299, distance: 92.3
click at [489, 305] on input "#A6D6FB" at bounding box center [544, 312] width 206 height 15
click at [590, 433] on button "Done" at bounding box center [599, 434] width 45 height 27
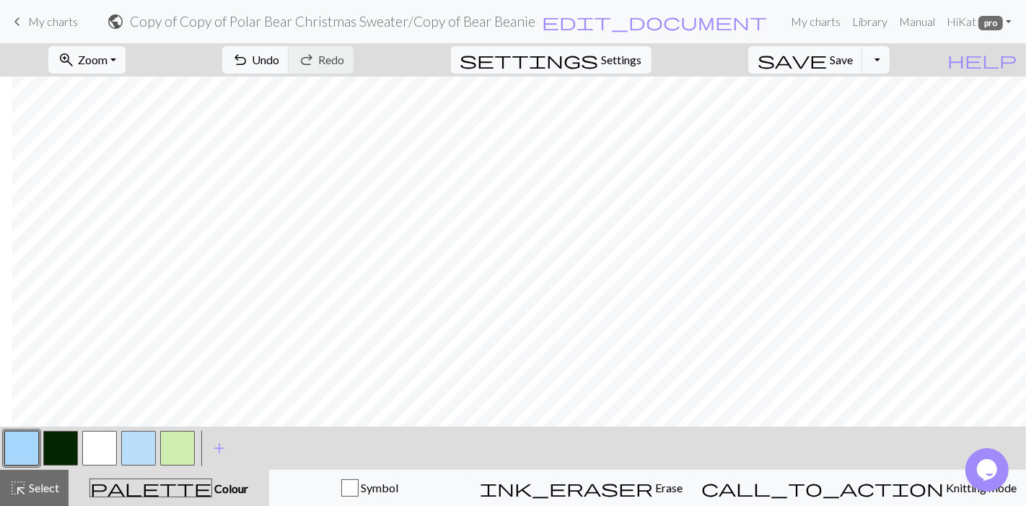
click at [136, 442] on button "button" at bounding box center [138, 448] width 35 height 35
click at [141, 445] on button "button" at bounding box center [138, 448] width 35 height 35
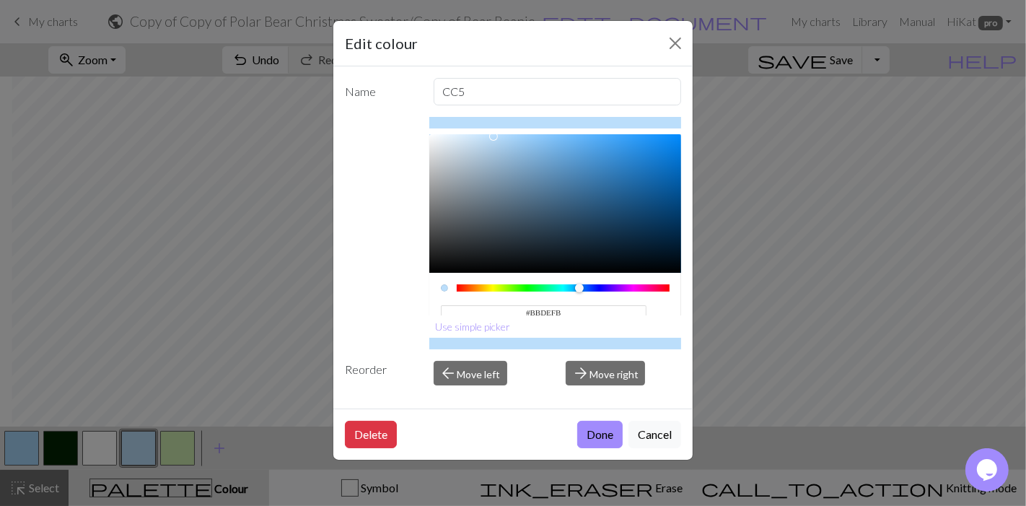
drag, startPoint x: 562, startPoint y: 307, endPoint x: 473, endPoint y: 303, distance: 89.6
click at [473, 305] on input "#BBDEFB" at bounding box center [544, 312] width 206 height 15
paste input "A6D6"
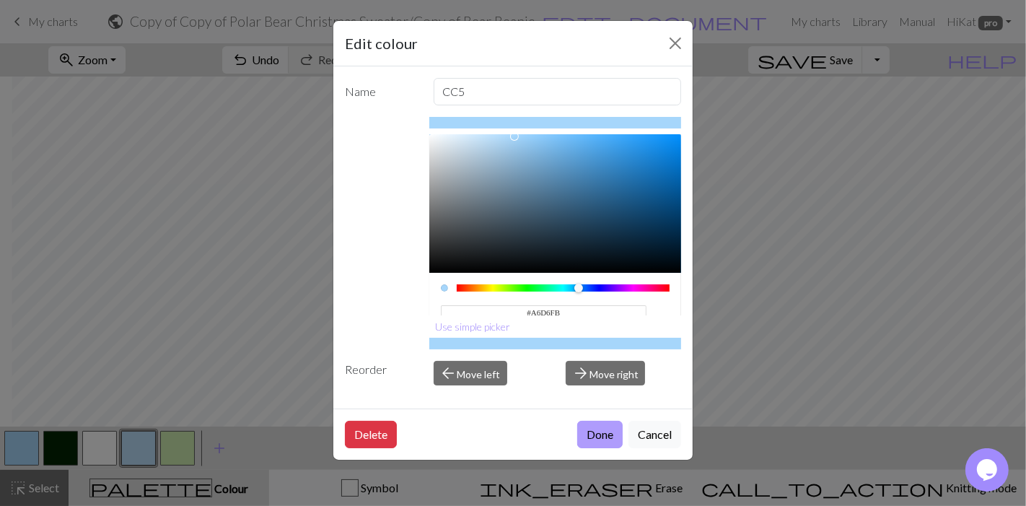
type input "#A6D6FB"
click at [598, 430] on button "Done" at bounding box center [599, 434] width 45 height 27
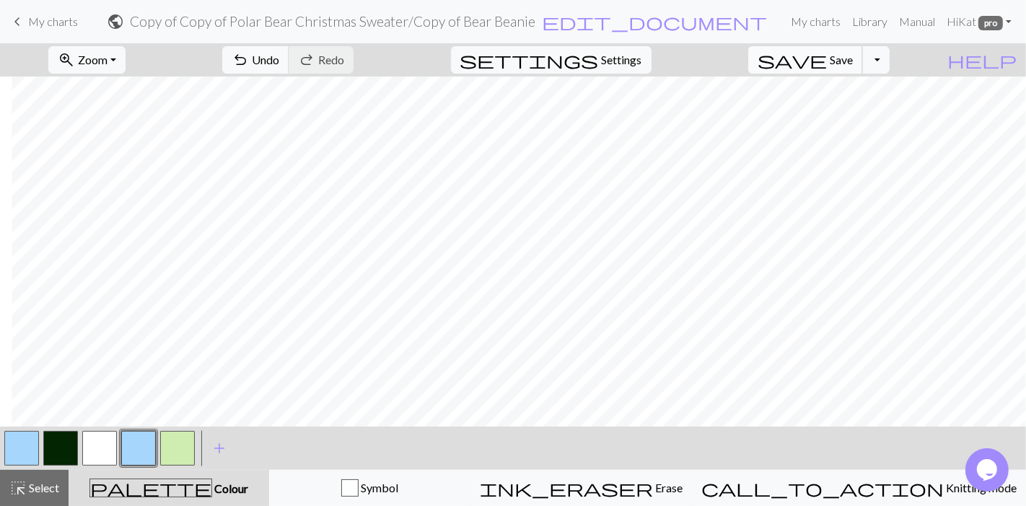
click at [857, 46] on button "save Save Save" at bounding box center [805, 59] width 115 height 27
click at [853, 56] on span "Save" at bounding box center [841, 60] width 23 height 14
